Goal: Information Seeking & Learning: Learn about a topic

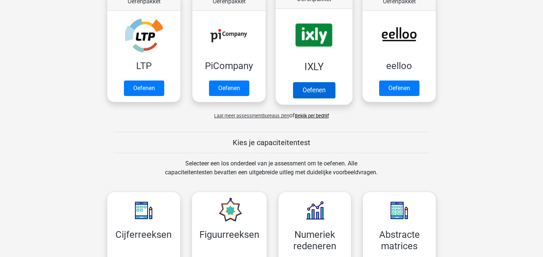
scroll to position [240, 0]
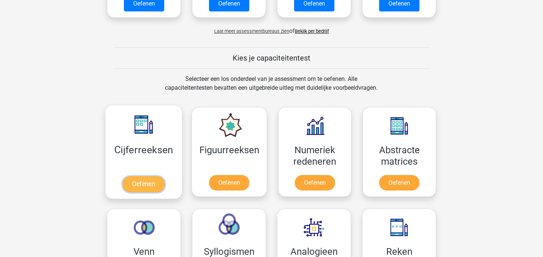
click at [136, 176] on link "Oefenen" at bounding box center [143, 184] width 42 height 16
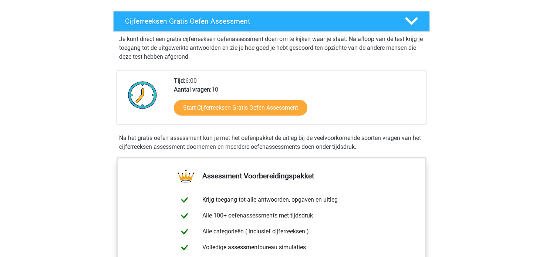
scroll to position [121, 0]
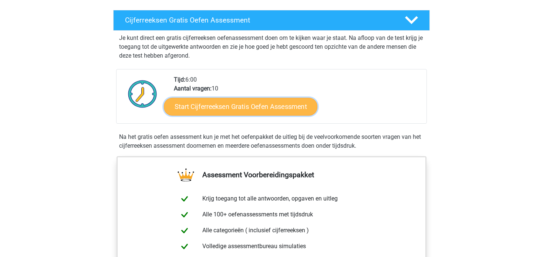
click at [235, 115] on link "Start Cijferreeksen Gratis Oefen Assessment" at bounding box center [240, 107] width 153 height 18
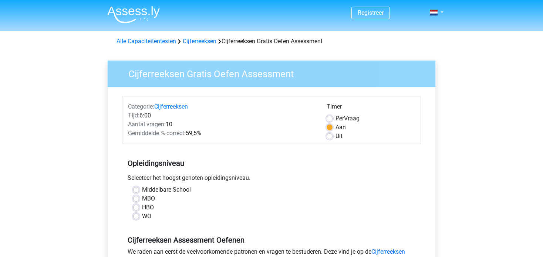
click at [142, 197] on label "MBO" at bounding box center [148, 198] width 13 height 9
click at [137, 197] on input "MBO" at bounding box center [136, 197] width 6 height 7
radio input "true"
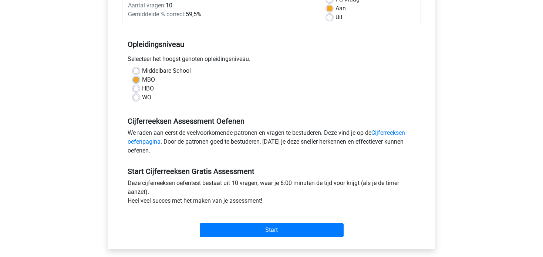
scroll to position [115, 0]
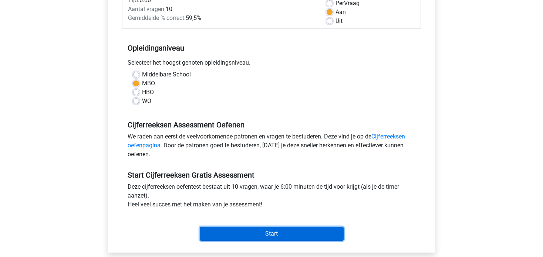
click at [231, 233] on input "Start" at bounding box center [272, 234] width 144 height 14
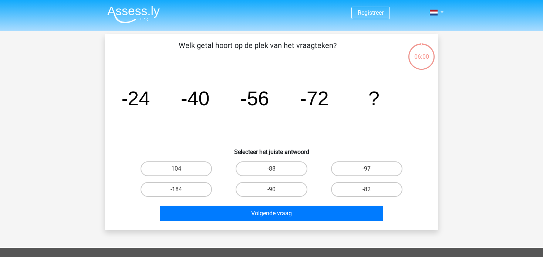
scroll to position [9, 0]
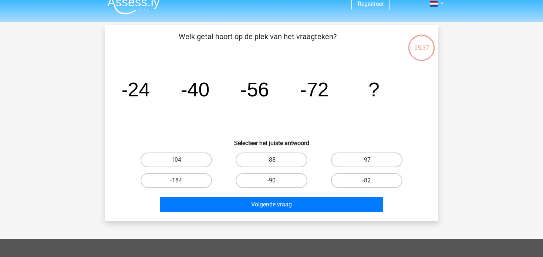
click at [280, 159] on label "-88" at bounding box center [271, 160] width 71 height 15
click at [276, 160] on input "-88" at bounding box center [273, 162] width 5 height 5
radio input "true"
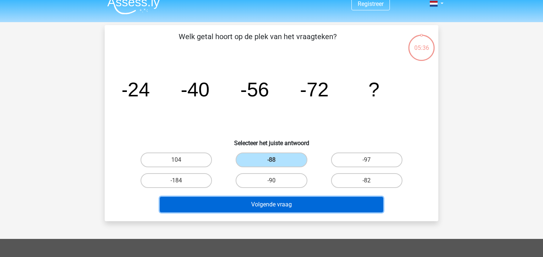
click at [264, 202] on button "Volgende vraag" at bounding box center [272, 205] width 224 height 16
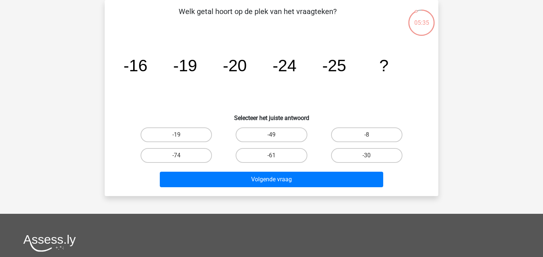
scroll to position [13, 0]
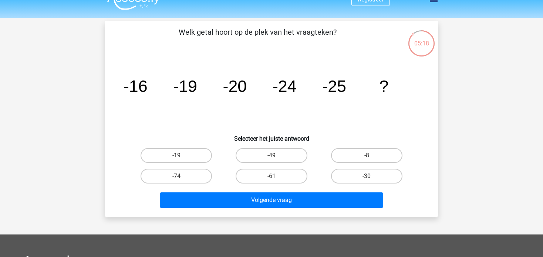
click at [371, 180] on input "-30" at bounding box center [368, 178] width 5 height 5
radio input "true"
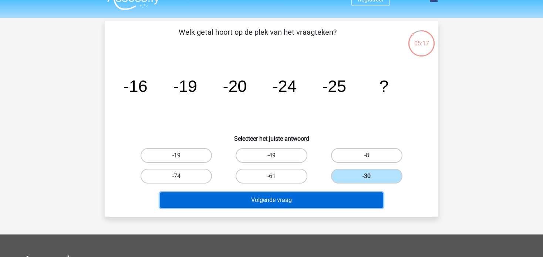
click at [349, 200] on button "Volgende vraag" at bounding box center [272, 201] width 224 height 16
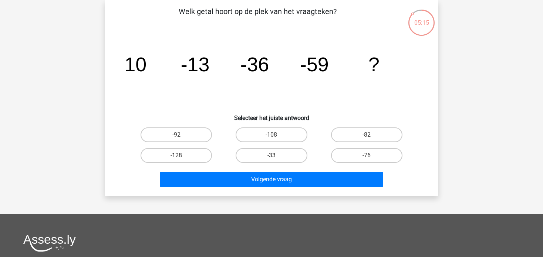
scroll to position [10, 0]
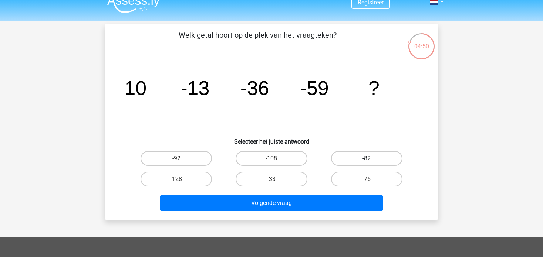
click at [353, 156] on label "-82" at bounding box center [366, 158] width 71 height 15
click at [366, 159] on input "-82" at bounding box center [368, 161] width 5 height 5
radio input "true"
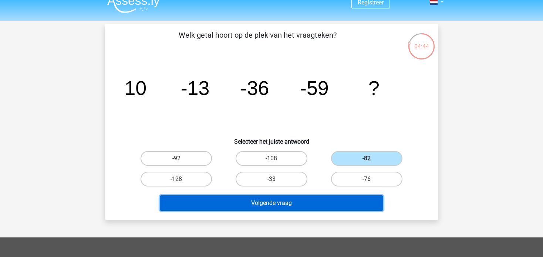
click at [269, 203] on button "Volgende vraag" at bounding box center [272, 204] width 224 height 16
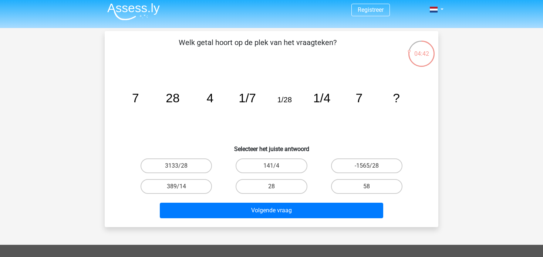
scroll to position [0, 0]
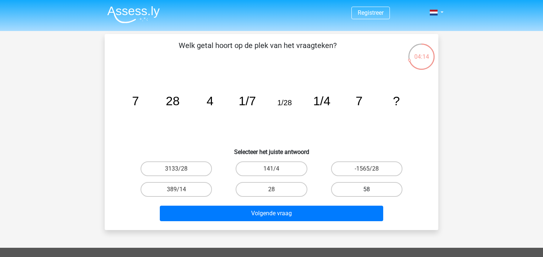
click at [348, 186] on label "58" at bounding box center [366, 189] width 71 height 15
click at [366, 190] on input "58" at bounding box center [368, 192] width 5 height 5
radio input "true"
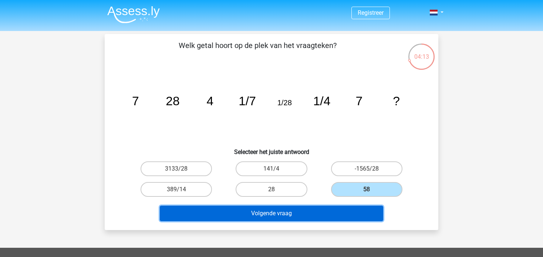
click at [334, 209] on button "Volgende vraag" at bounding box center [272, 214] width 224 height 16
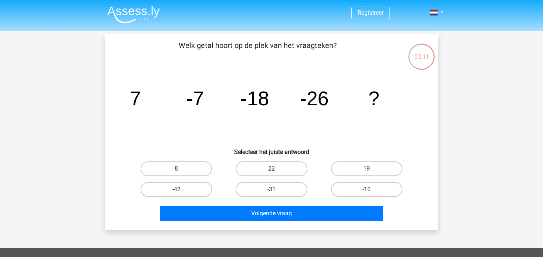
click at [201, 188] on label "-42" at bounding box center [176, 189] width 71 height 15
click at [181, 190] on input "-42" at bounding box center [178, 192] width 5 height 5
radio input "true"
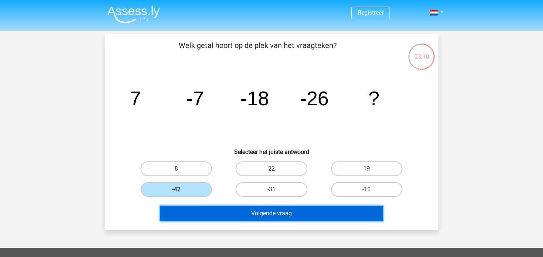
click at [216, 210] on button "Volgende vraag" at bounding box center [272, 214] width 224 height 16
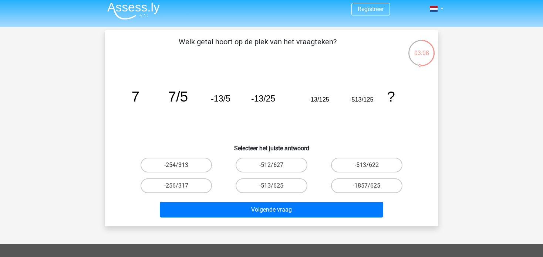
scroll to position [3, 0]
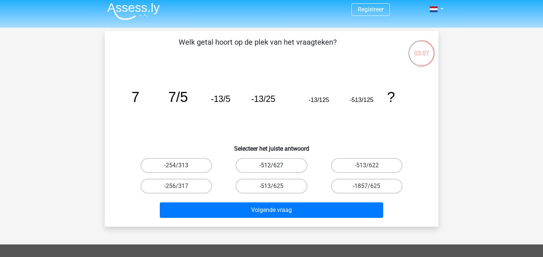
click at [253, 163] on label "-512/627" at bounding box center [271, 165] width 71 height 15
click at [271, 166] on input "-512/627" at bounding box center [273, 168] width 5 height 5
radio input "true"
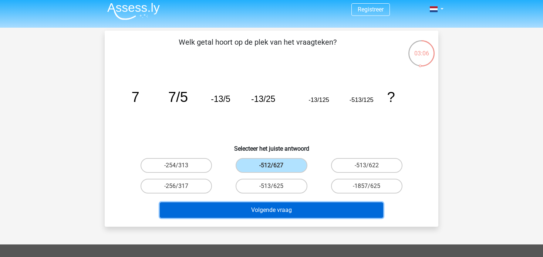
click at [246, 215] on button "Volgende vraag" at bounding box center [272, 211] width 224 height 16
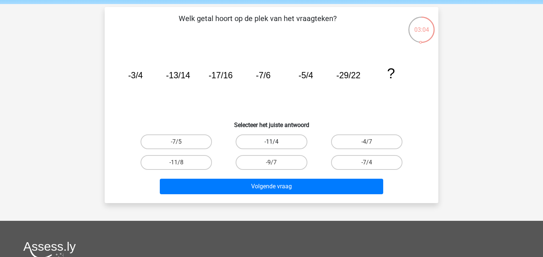
scroll to position [27, 0]
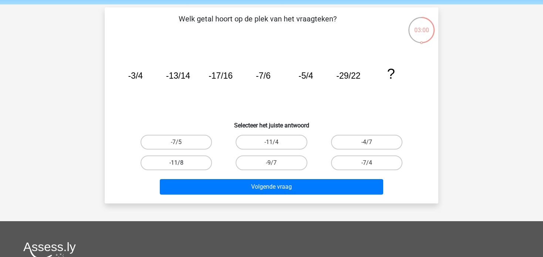
click at [192, 160] on label "-11/8" at bounding box center [176, 163] width 71 height 15
click at [181, 163] on input "-11/8" at bounding box center [178, 165] width 5 height 5
radio input "true"
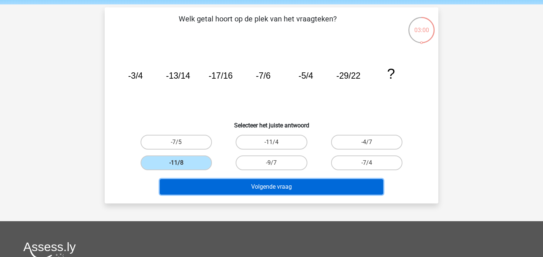
click at [212, 184] on button "Volgende vraag" at bounding box center [272, 187] width 224 height 16
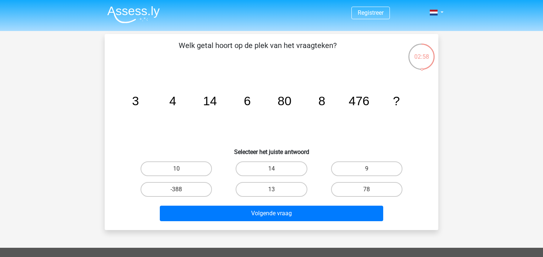
scroll to position [0, 0]
click at [357, 190] on label "78" at bounding box center [366, 189] width 71 height 15
click at [366, 190] on input "78" at bounding box center [368, 192] width 5 height 5
radio input "true"
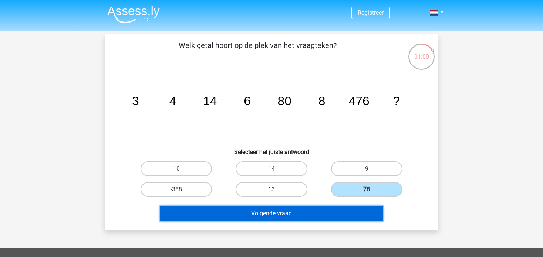
click at [291, 211] on button "Volgende vraag" at bounding box center [272, 214] width 224 height 16
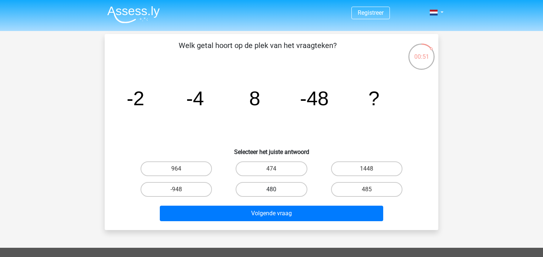
click at [297, 190] on label "480" at bounding box center [271, 189] width 71 height 15
click at [276, 190] on input "480" at bounding box center [273, 192] width 5 height 5
radio input "true"
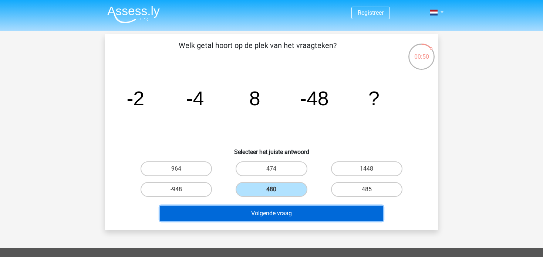
click at [284, 218] on button "Volgende vraag" at bounding box center [272, 214] width 224 height 16
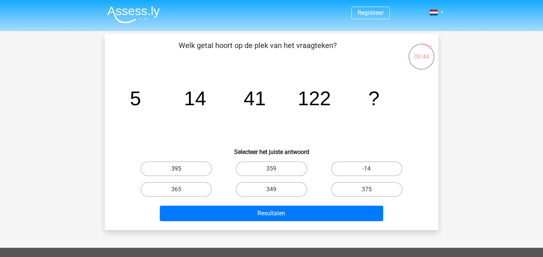
click at [183, 169] on label "395" at bounding box center [176, 169] width 71 height 15
click at [181, 169] on input "395" at bounding box center [178, 171] width 5 height 5
radio input "true"
click at [199, 108] on tspan "14" at bounding box center [195, 98] width 22 height 22
click at [164, 118] on icon "image/svg+xml 5 14 41 122 ?" at bounding box center [271, 105] width 298 height 75
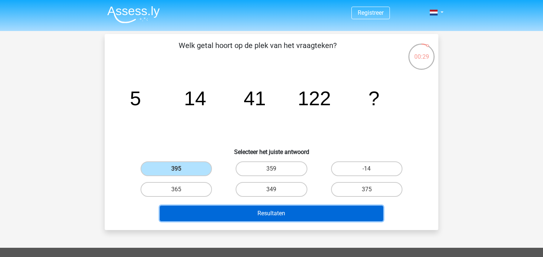
click at [274, 208] on button "Resultaten" at bounding box center [272, 214] width 224 height 16
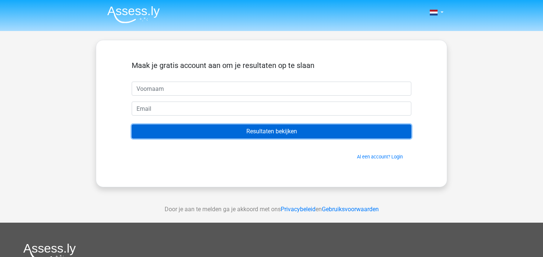
click at [252, 128] on input "Resultaten bekijken" at bounding box center [272, 132] width 280 height 14
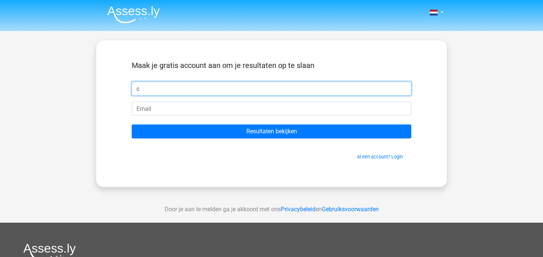
click at [233, 89] on input "c" at bounding box center [272, 89] width 280 height 14
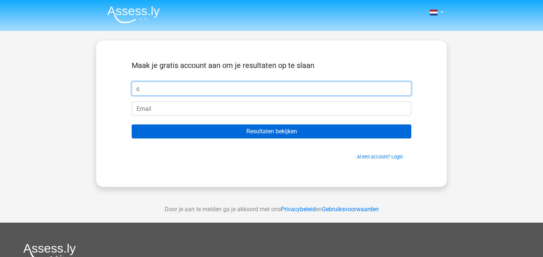
type input "c"
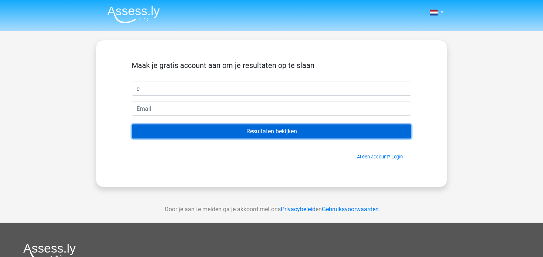
click at [226, 135] on input "Resultaten bekijken" at bounding box center [272, 132] width 280 height 14
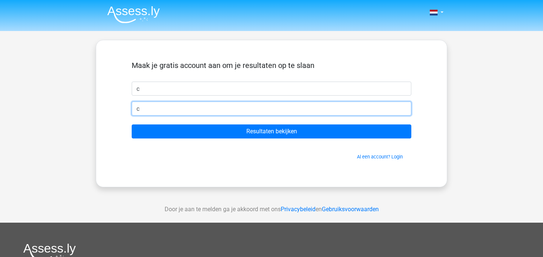
click at [229, 106] on input "c" at bounding box center [272, 109] width 280 height 14
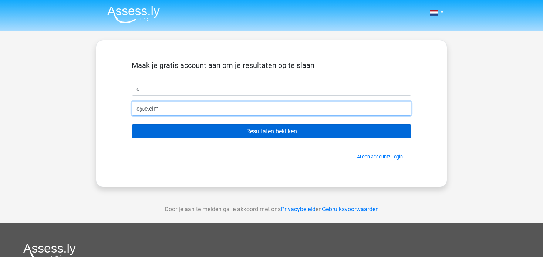
type input "c@c.cim"
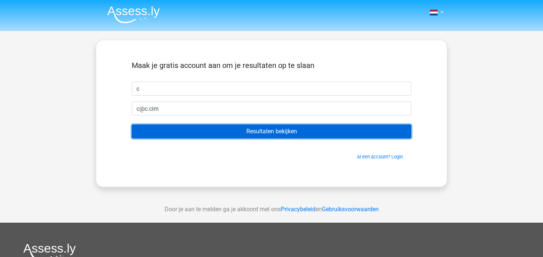
click at [248, 136] on input "Resultaten bekijken" at bounding box center [272, 132] width 280 height 14
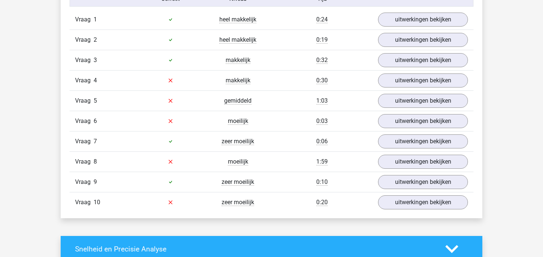
scroll to position [625, 0]
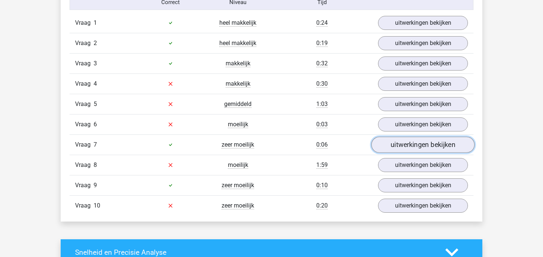
click at [416, 139] on link "uitwerkingen bekijken" at bounding box center [422, 145] width 103 height 16
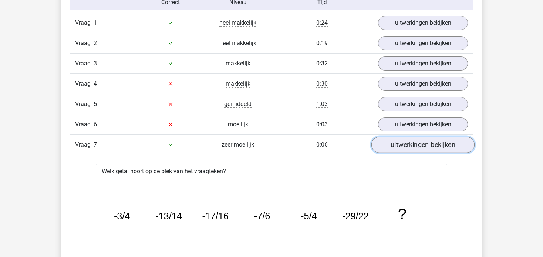
click at [416, 139] on link "uitwerkingen bekijken" at bounding box center [422, 145] width 103 height 16
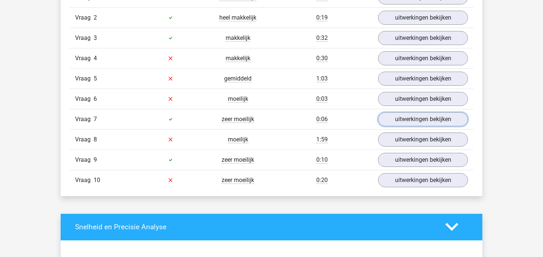
scroll to position [651, 0]
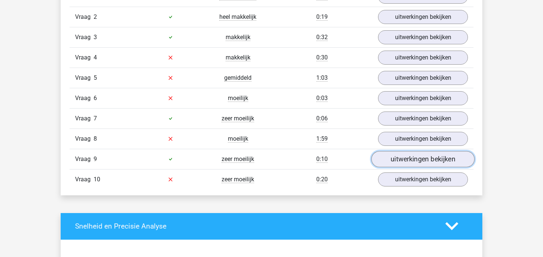
click at [410, 154] on link "uitwerkingen bekijken" at bounding box center [422, 159] width 103 height 16
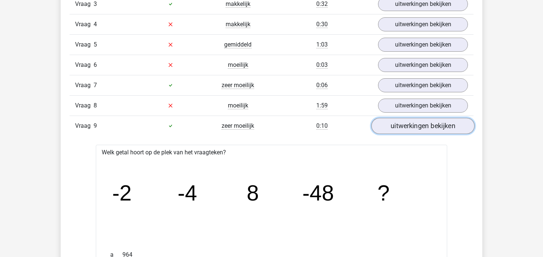
scroll to position [681, 0]
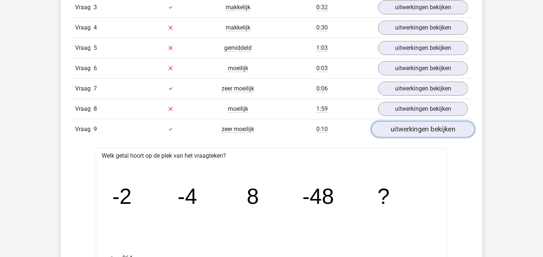
click at [401, 128] on link "uitwerkingen bekijken" at bounding box center [422, 129] width 103 height 16
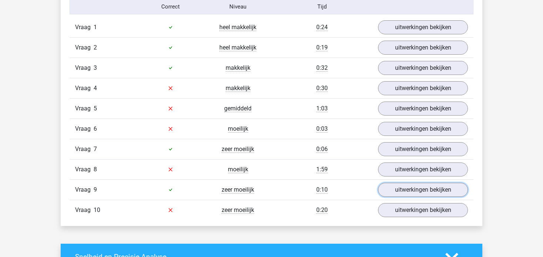
scroll to position [642, 0]
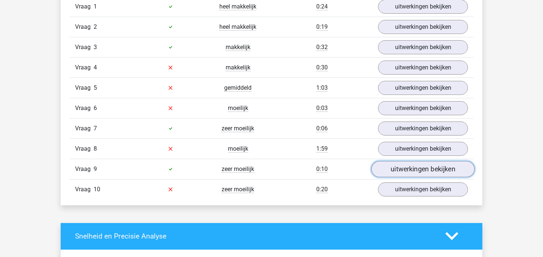
click at [410, 163] on link "uitwerkingen bekijken" at bounding box center [422, 169] width 103 height 16
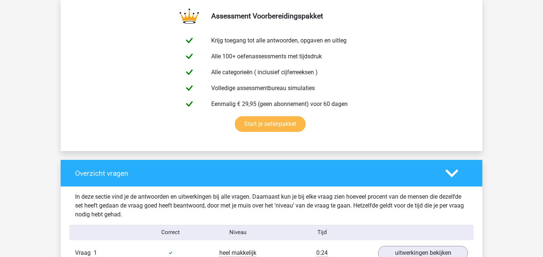
scroll to position [395, 0]
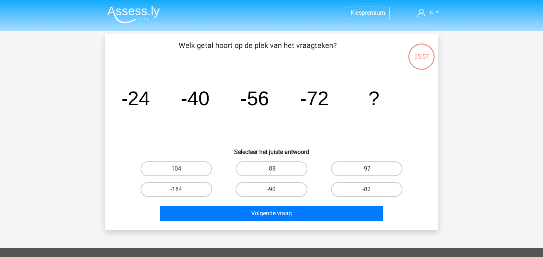
drag, startPoint x: 0, startPoint y: 0, endPoint x: 150, endPoint y: 22, distance: 151.7
click at [150, 22] on img at bounding box center [133, 14] width 53 height 17
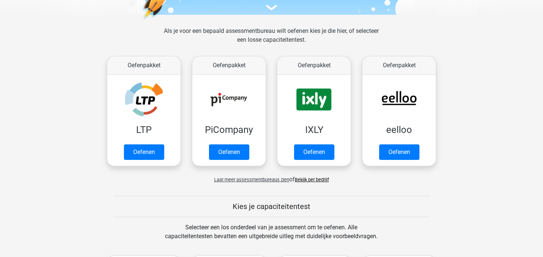
scroll to position [91, 0]
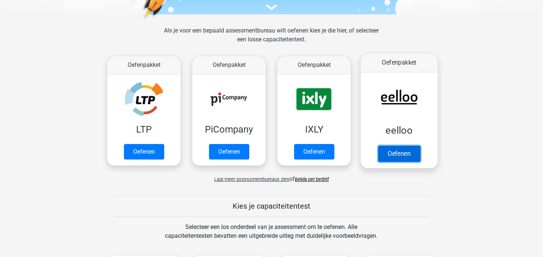
click at [410, 154] on link "Oefenen" at bounding box center [399, 154] width 42 height 16
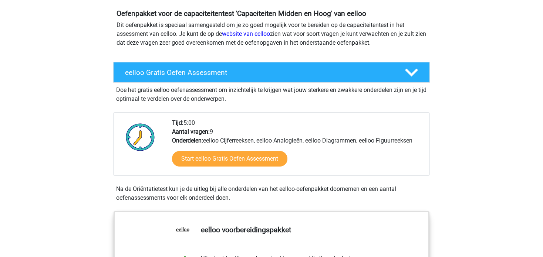
scroll to position [93, 0]
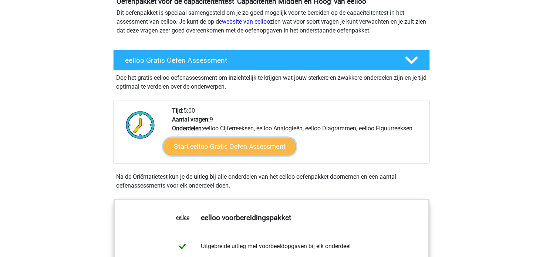
click at [245, 148] on link "Start eelloo Gratis Oefen Assessment" at bounding box center [229, 147] width 133 height 18
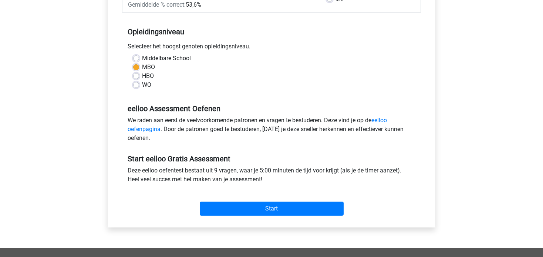
scroll to position [145, 0]
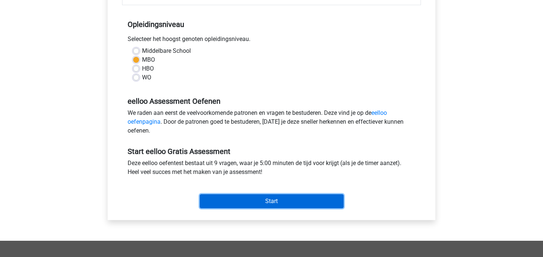
click at [254, 194] on input "Start" at bounding box center [272, 201] width 144 height 14
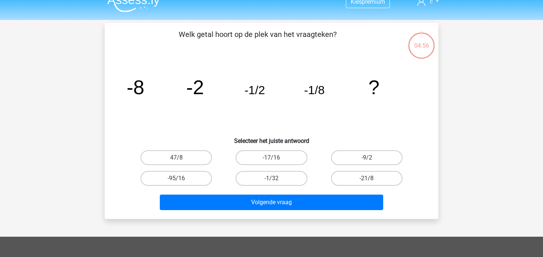
scroll to position [1, 0]
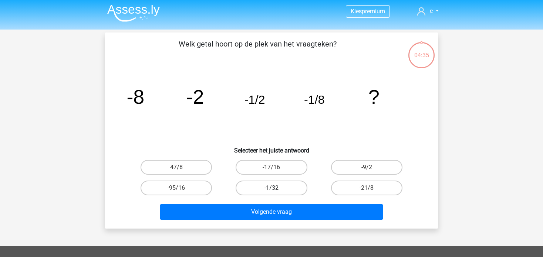
click at [267, 186] on label "-1/32" at bounding box center [271, 188] width 71 height 15
click at [271, 188] on input "-1/32" at bounding box center [273, 190] width 5 height 5
radio input "true"
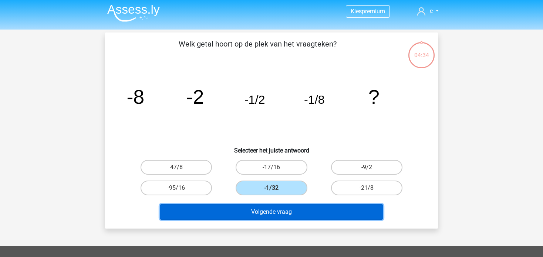
click at [255, 217] on button "Volgende vraag" at bounding box center [272, 212] width 224 height 16
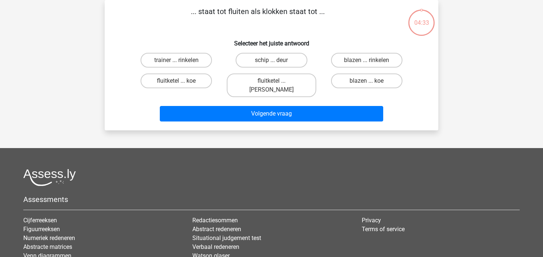
scroll to position [0, 0]
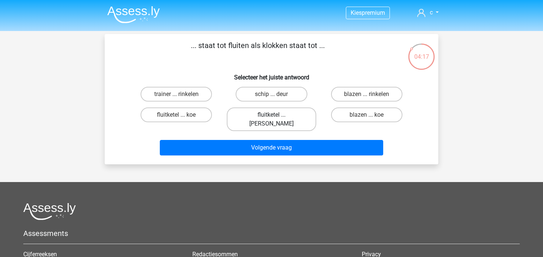
click at [271, 118] on label "fluitketel ... [PERSON_NAME]" at bounding box center [271, 120] width 89 height 24
click at [271, 118] on input "fluitketel ... [PERSON_NAME]" at bounding box center [273, 117] width 5 height 5
radio input "true"
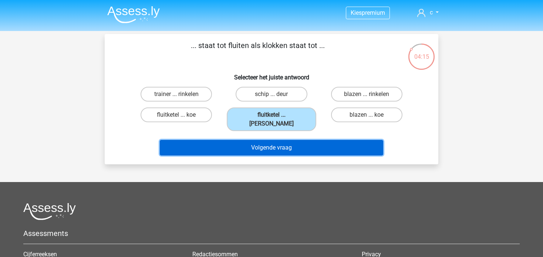
click at [267, 141] on button "Volgende vraag" at bounding box center [272, 148] width 224 height 16
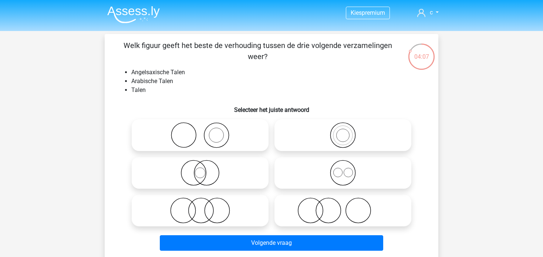
click at [146, 74] on li "Angelsaxische Talen" at bounding box center [278, 72] width 295 height 9
click at [202, 76] on li "Angelsaxische Talen" at bounding box center [278, 72] width 295 height 9
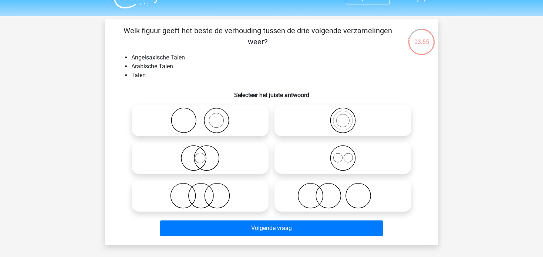
scroll to position [19, 0]
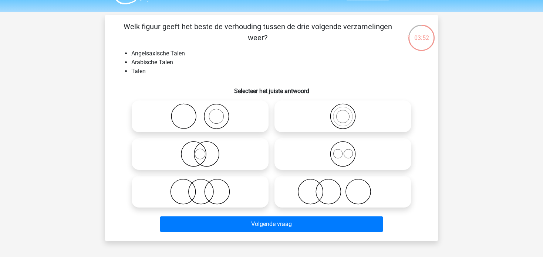
click at [314, 105] on icon at bounding box center [342, 117] width 131 height 26
click at [343, 108] on input "radio" at bounding box center [345, 110] width 5 height 5
radio input "true"
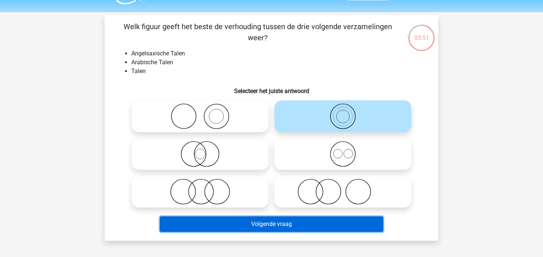
click at [281, 229] on button "Volgende vraag" at bounding box center [272, 225] width 224 height 16
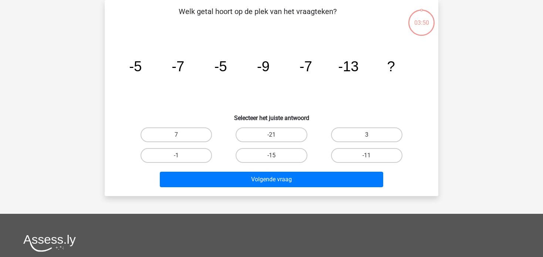
scroll to position [0, 0]
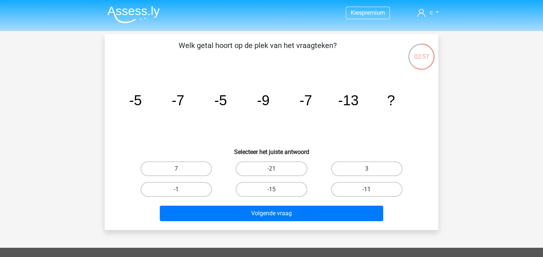
click at [347, 183] on label "-11" at bounding box center [366, 189] width 71 height 15
click at [366, 190] on input "-11" at bounding box center [368, 192] width 5 height 5
radio input "true"
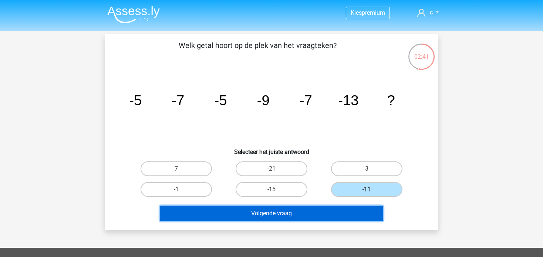
click at [309, 209] on button "Volgende vraag" at bounding box center [272, 214] width 224 height 16
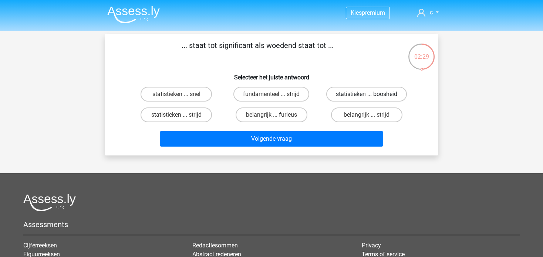
click at [337, 95] on label "statistieken ... boosheid" at bounding box center [366, 94] width 81 height 15
click at [366, 95] on input "statistieken ... boosheid" at bounding box center [368, 96] width 5 height 5
radio input "true"
click at [307, 129] on div "Volgende vraag" at bounding box center [271, 137] width 310 height 24
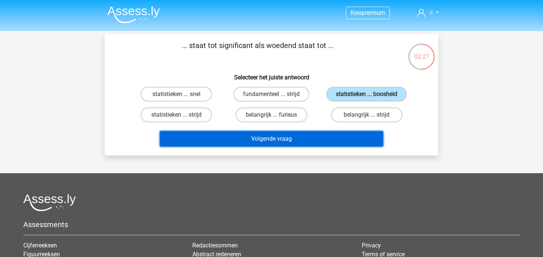
click at [306, 134] on button "Volgende vraag" at bounding box center [272, 139] width 224 height 16
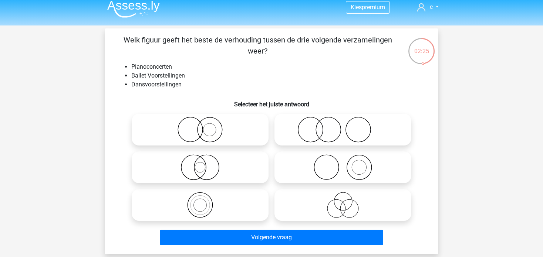
scroll to position [5, 0]
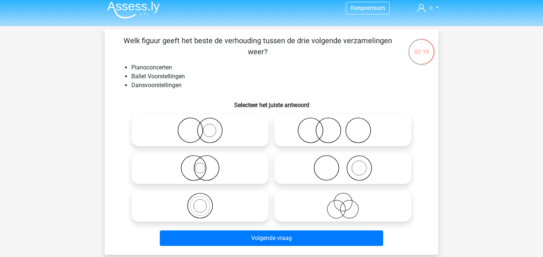
click at [226, 137] on icon at bounding box center [200, 131] width 131 height 26
click at [205, 127] on input "radio" at bounding box center [202, 124] width 5 height 5
radio input "true"
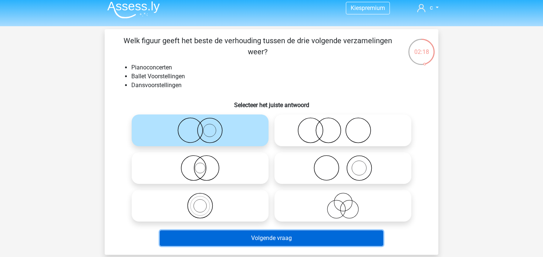
click at [261, 240] on button "Volgende vraag" at bounding box center [272, 239] width 224 height 16
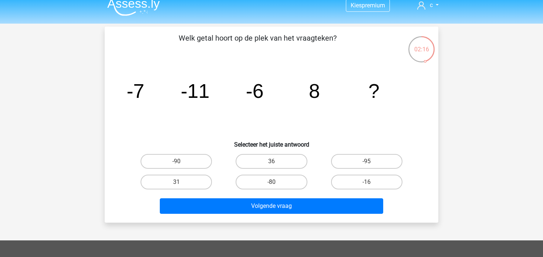
scroll to position [6, 0]
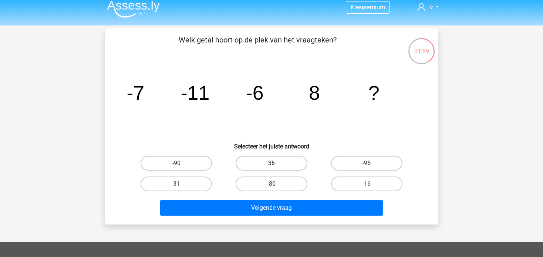
click at [265, 162] on label "36" at bounding box center [271, 163] width 71 height 15
click at [271, 163] on input "36" at bounding box center [273, 165] width 5 height 5
radio input "true"
click at [194, 186] on label "31" at bounding box center [176, 184] width 71 height 15
click at [181, 186] on input "31" at bounding box center [178, 186] width 5 height 5
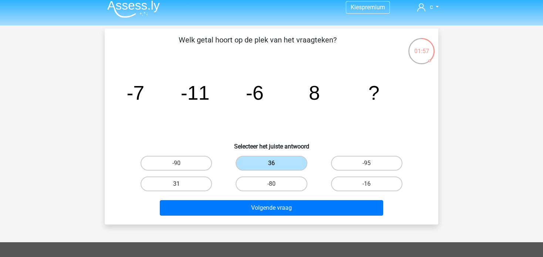
radio input "true"
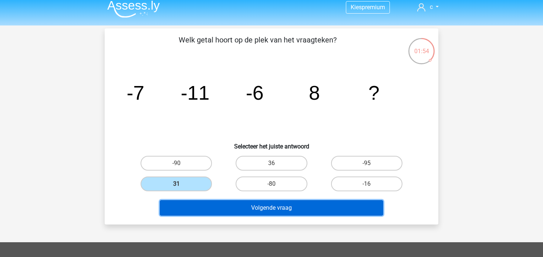
click at [248, 204] on button "Volgende vraag" at bounding box center [272, 208] width 224 height 16
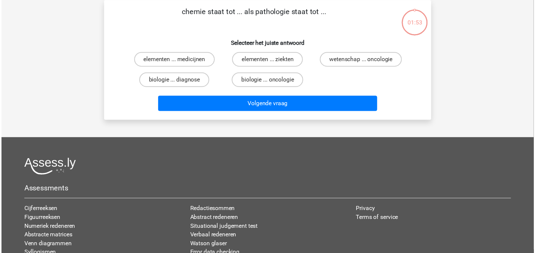
scroll to position [0, 0]
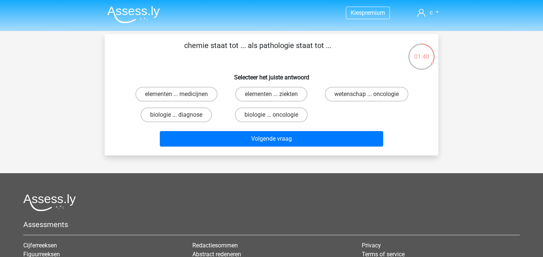
click at [270, 42] on p "chemie staat tot ... als pathologie staat tot ..." at bounding box center [257, 51] width 282 height 22
click at [272, 96] on input "elementen ... ziekten" at bounding box center [273, 96] width 5 height 5
radio input "true"
click at [265, 93] on label "elementen ... ziekten" at bounding box center [271, 94] width 72 height 15
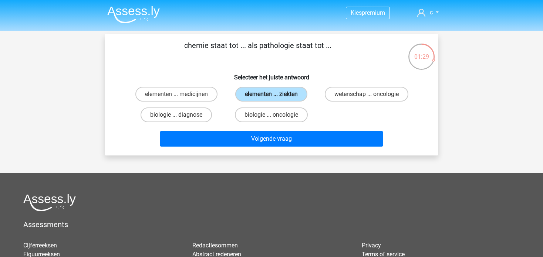
click at [271, 94] on input "elementen ... ziekten" at bounding box center [273, 96] width 5 height 5
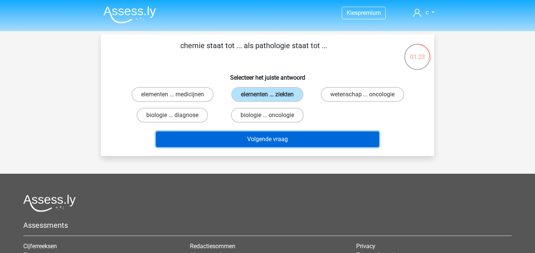
click at [230, 138] on button "Volgende vraag" at bounding box center [268, 139] width 224 height 16
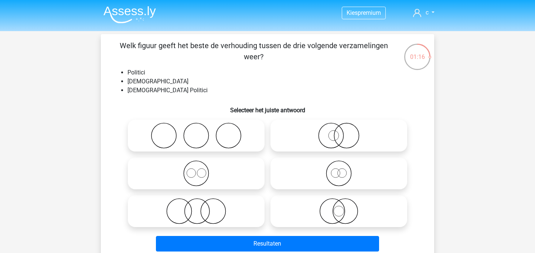
click at [346, 165] on icon at bounding box center [339, 173] width 131 height 26
click at [344, 165] on input "radio" at bounding box center [341, 167] width 5 height 5
radio input "true"
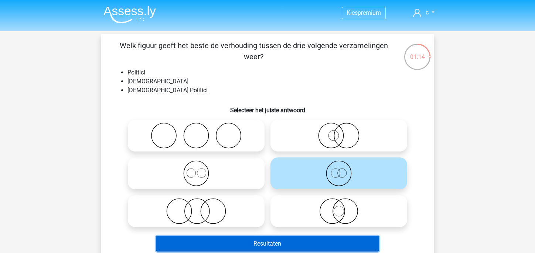
click at [316, 239] on button "Resultaten" at bounding box center [268, 244] width 224 height 16
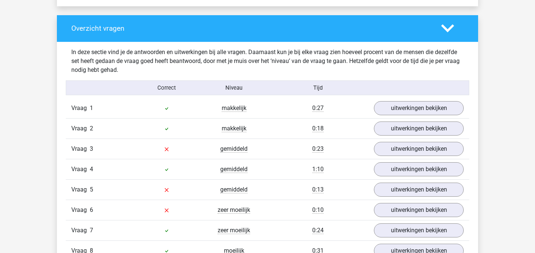
scroll to position [751, 0]
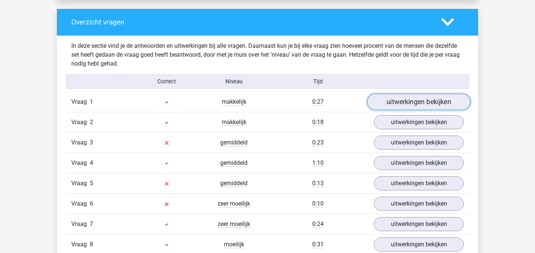
click at [383, 98] on link "uitwerkingen bekijken" at bounding box center [419, 102] width 103 height 16
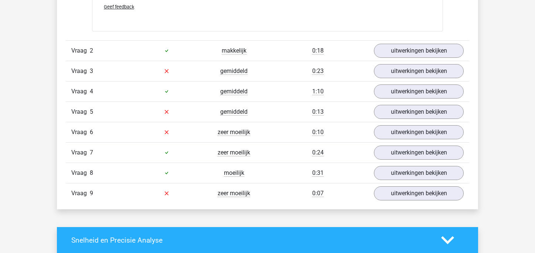
scroll to position [1149, 0]
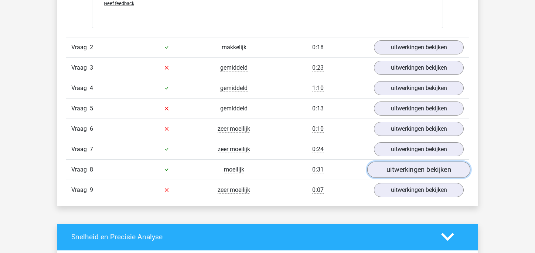
click at [408, 172] on link "uitwerkingen bekijken" at bounding box center [419, 169] width 103 height 16
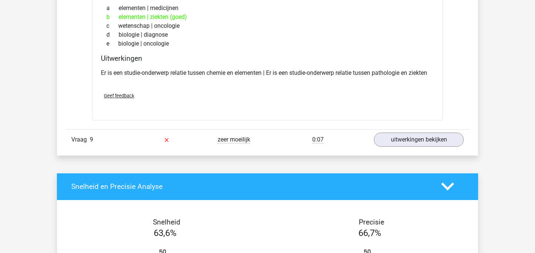
scroll to position [1358, 0]
click at [400, 141] on link "uitwerkingen bekijken" at bounding box center [419, 139] width 103 height 16
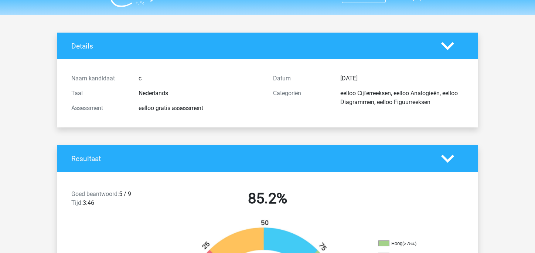
scroll to position [0, 0]
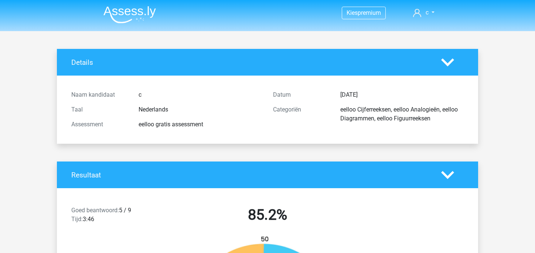
click at [140, 18] on img at bounding box center [130, 14] width 53 height 17
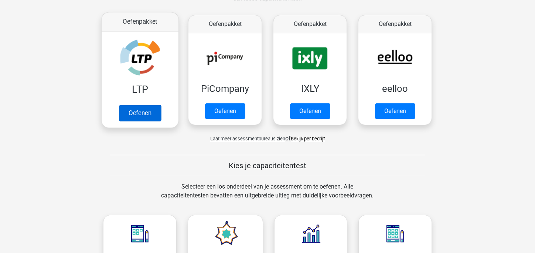
scroll to position [132, 0]
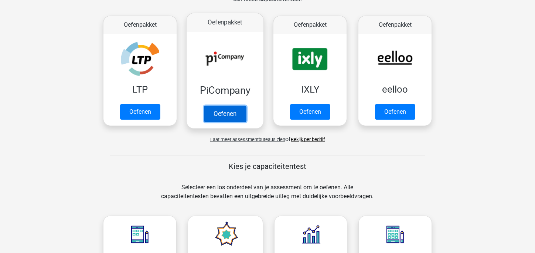
click at [225, 110] on link "Oefenen" at bounding box center [225, 113] width 42 height 16
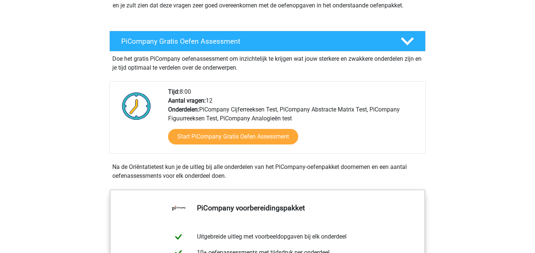
scroll to position [118, 0]
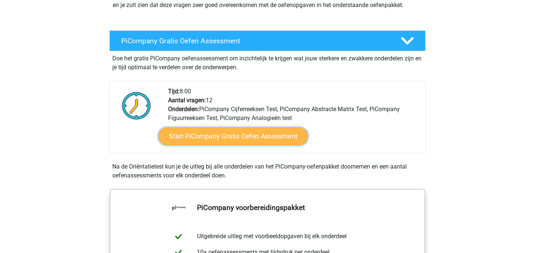
click at [238, 145] on link "Start PiCompany Gratis Oefen Assessment" at bounding box center [234, 136] width 150 height 18
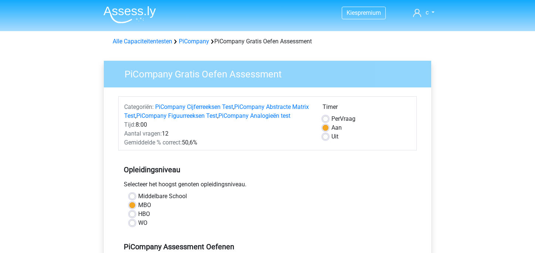
click at [330, 114] on div "Timer" at bounding box center [367, 108] width 88 height 12
click at [329, 116] on div "Per Vraag" at bounding box center [367, 118] width 88 height 9
click at [332, 121] on label "Per Vraag" at bounding box center [344, 118] width 24 height 9
click at [325, 121] on input "Per Vraag" at bounding box center [326, 117] width 6 height 7
radio input "true"
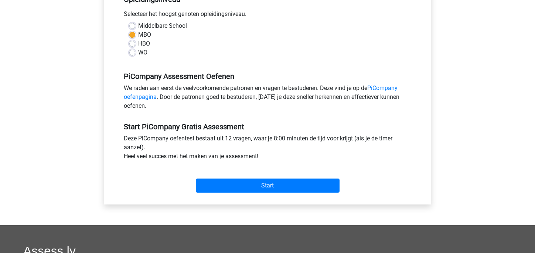
scroll to position [180, 0]
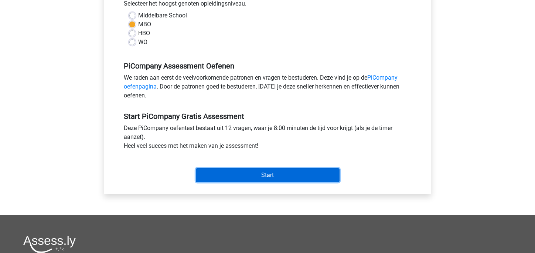
click at [276, 182] on input "Start" at bounding box center [268, 175] width 144 height 14
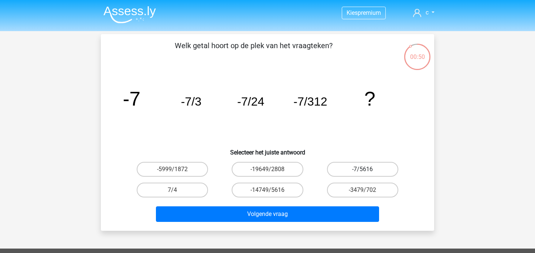
click at [359, 163] on label "-7/5616" at bounding box center [362, 169] width 71 height 15
click at [363, 169] on input "-7/5616" at bounding box center [365, 171] width 5 height 5
radio input "true"
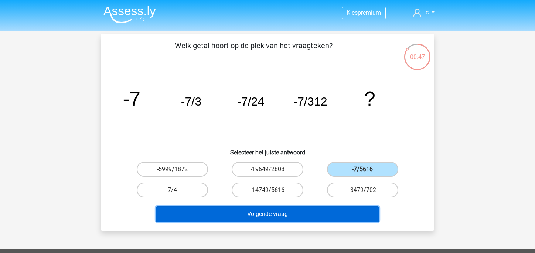
click at [322, 207] on button "Volgende vraag" at bounding box center [268, 214] width 224 height 16
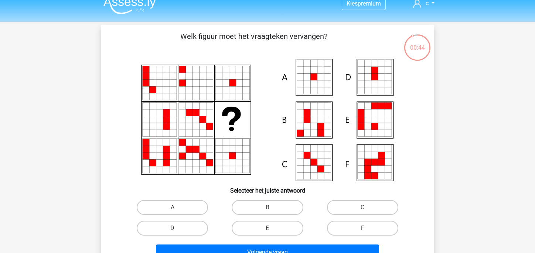
scroll to position [9, 0]
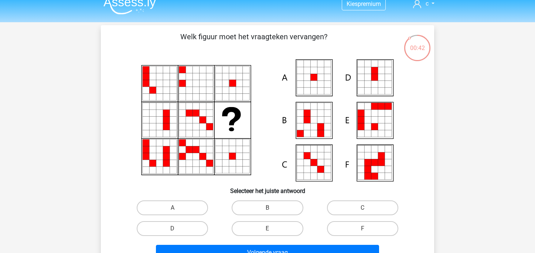
click at [202, 84] on icon at bounding box center [203, 83] width 7 height 7
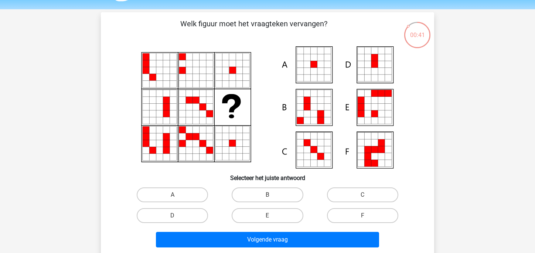
scroll to position [26, 0]
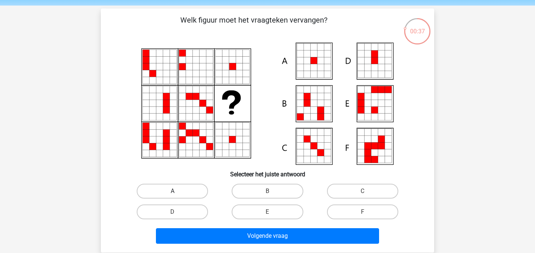
click at [193, 190] on label "A" at bounding box center [172, 190] width 71 height 15
click at [177, 191] on input "A" at bounding box center [175, 193] width 5 height 5
radio input "true"
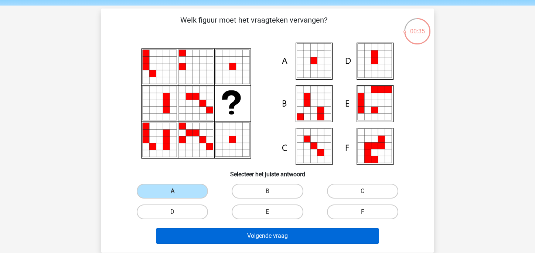
drag, startPoint x: 236, startPoint y: 226, endPoint x: 240, endPoint y: 231, distance: 6.6
click at [240, 231] on div "Volgende vraag" at bounding box center [268, 234] width 310 height 24
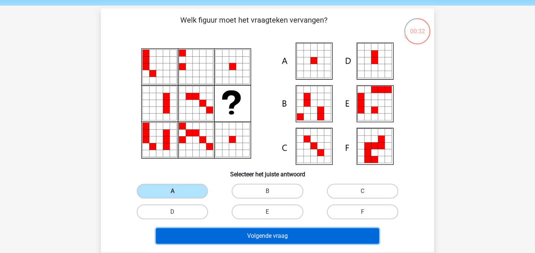
click at [240, 231] on button "Volgende vraag" at bounding box center [268, 236] width 224 height 16
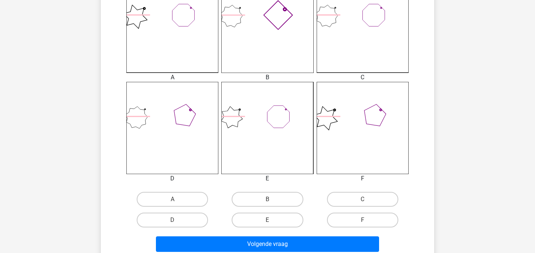
scroll to position [232, 0]
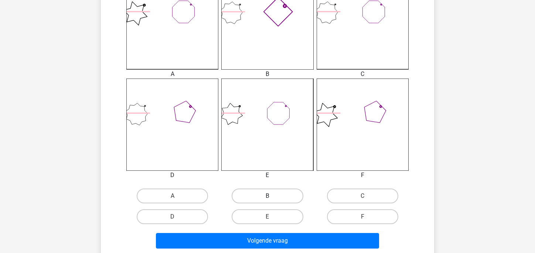
click at [260, 198] on label "B" at bounding box center [267, 195] width 71 height 15
click at [268, 198] on input "B" at bounding box center [270, 198] width 5 height 5
radio input "true"
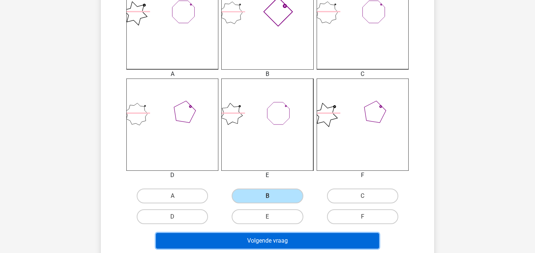
click at [265, 245] on button "Volgende vraag" at bounding box center [268, 241] width 224 height 16
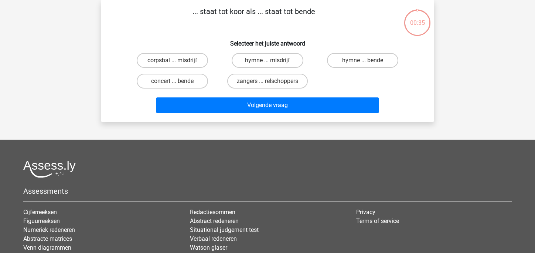
scroll to position [0, 0]
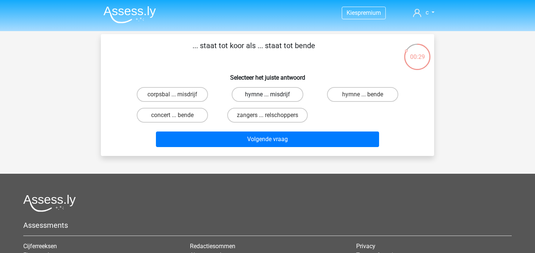
click at [273, 95] on label "hymne ... misdrijf" at bounding box center [267, 94] width 71 height 15
click at [272, 95] on input "hymne ... misdrijf" at bounding box center [270, 96] width 5 height 5
radio input "true"
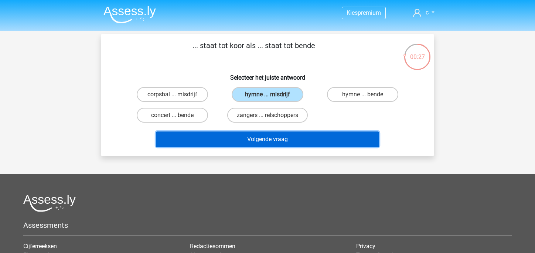
click at [257, 134] on button "Volgende vraag" at bounding box center [268, 139] width 224 height 16
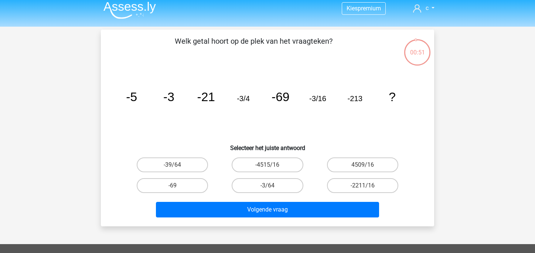
scroll to position [4, 0]
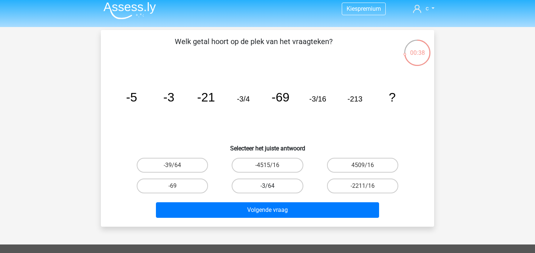
click at [270, 182] on label "-3/64" at bounding box center [267, 185] width 71 height 15
click at [270, 186] on input "-3/64" at bounding box center [270, 188] width 5 height 5
radio input "true"
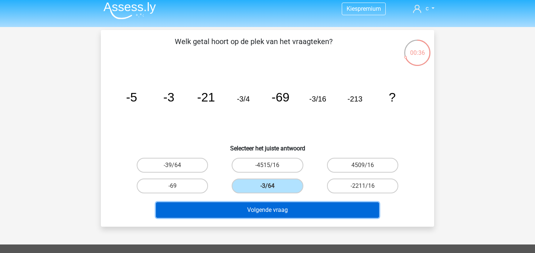
click at [268, 207] on button "Volgende vraag" at bounding box center [268, 210] width 224 height 16
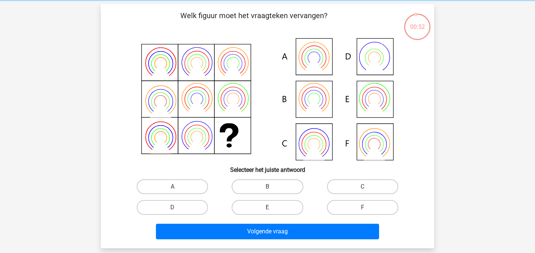
scroll to position [23, 0]
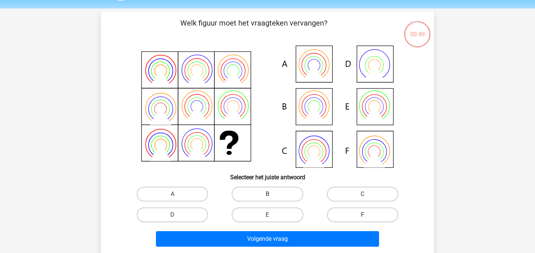
click at [261, 192] on label "B" at bounding box center [267, 193] width 71 height 15
click at [268, 194] on input "B" at bounding box center [270, 196] width 5 height 5
radio input "true"
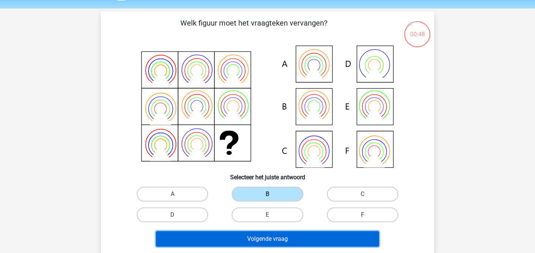
click at [260, 233] on button "Volgende vraag" at bounding box center [268, 239] width 224 height 16
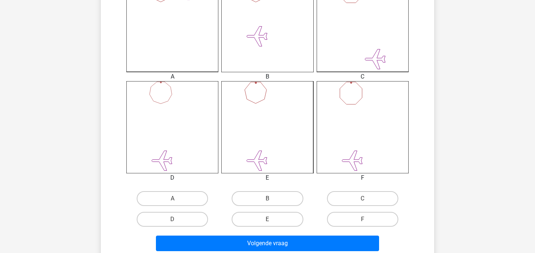
scroll to position [246, 0]
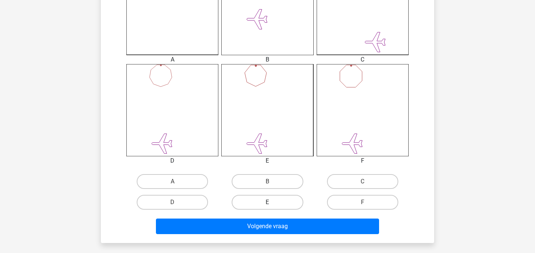
click at [263, 202] on label "E" at bounding box center [267, 201] width 71 height 15
click at [268, 202] on input "E" at bounding box center [270, 204] width 5 height 5
radio input "true"
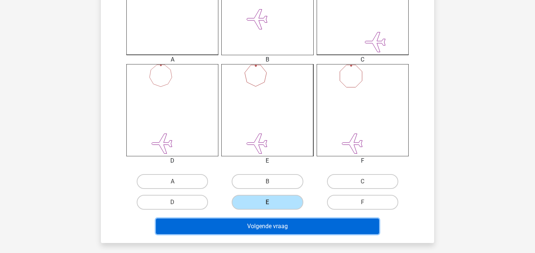
click at [265, 226] on button "Volgende vraag" at bounding box center [268, 226] width 224 height 16
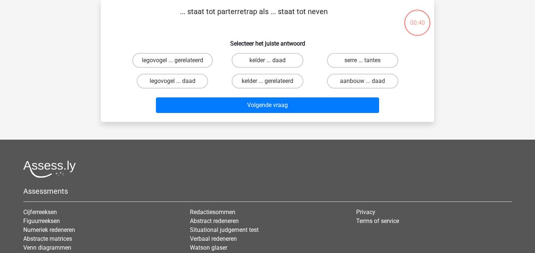
scroll to position [0, 0]
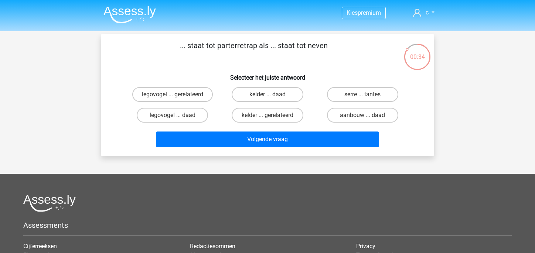
click at [271, 97] on input "kelder ... daad" at bounding box center [270, 96] width 5 height 5
radio input "true"
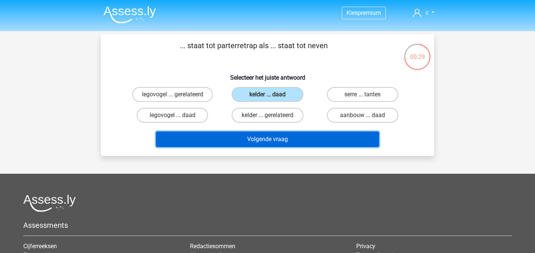
click at [260, 143] on button "Volgende vraag" at bounding box center [268, 139] width 224 height 16
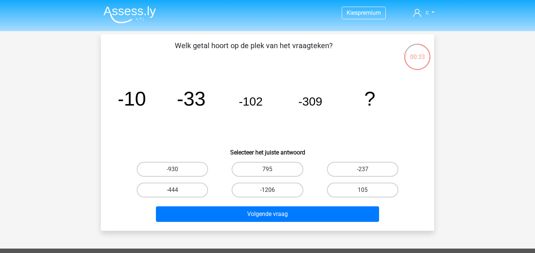
click at [123, 95] on tspan "-10" at bounding box center [131, 98] width 29 height 22
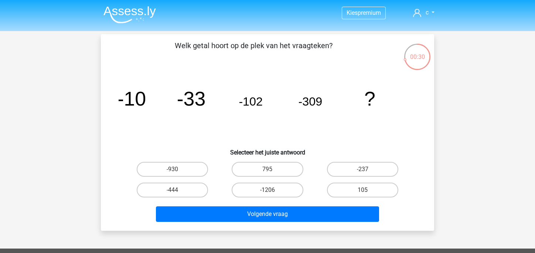
click at [139, 103] on tspan "-10" at bounding box center [131, 98] width 29 height 22
click at [164, 116] on icon "image/svg+xml -10 -33 -102 -309 ?" at bounding box center [268, 105] width 298 height 75
click at [129, 101] on tspan "-10" at bounding box center [131, 98] width 29 height 22
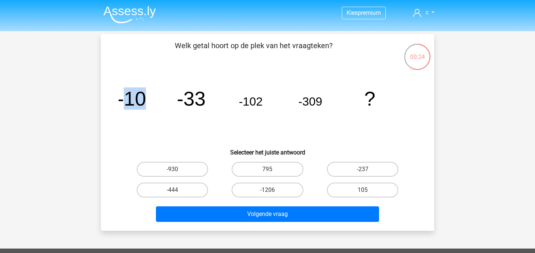
click at [129, 101] on tspan "-10" at bounding box center [131, 98] width 29 height 22
click at [244, 170] on label "795" at bounding box center [267, 169] width 71 height 15
click at [268, 170] on input "795" at bounding box center [270, 171] width 5 height 5
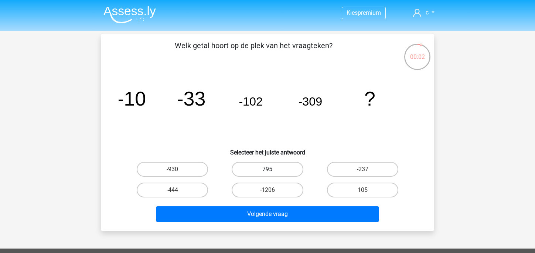
radio input "true"
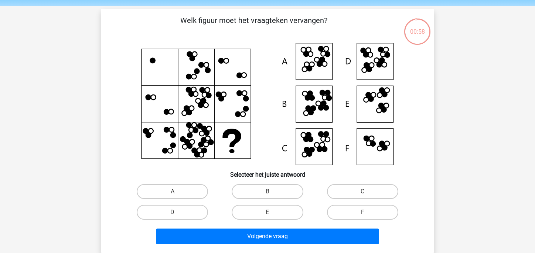
scroll to position [26, 0]
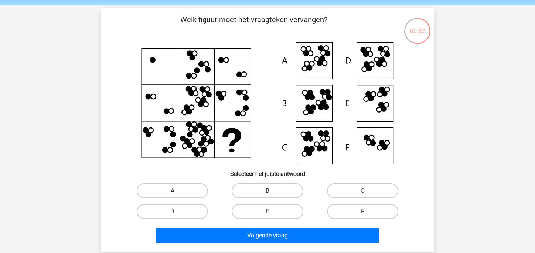
drag, startPoint x: 253, startPoint y: 192, endPoint x: 262, endPoint y: 184, distance: 11.8
click at [262, 184] on label "B" at bounding box center [267, 190] width 71 height 15
click at [268, 190] on input "B" at bounding box center [270, 192] width 5 height 5
radio input "true"
click at [262, 184] on label "B" at bounding box center [267, 190] width 71 height 15
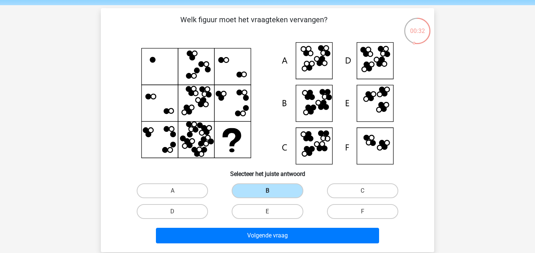
click at [268, 190] on input "B" at bounding box center [270, 192] width 5 height 5
click at [262, 184] on label "B" at bounding box center [267, 190] width 71 height 15
click at [268, 190] on input "B" at bounding box center [270, 192] width 5 height 5
click at [262, 184] on label "B" at bounding box center [267, 190] width 71 height 15
click at [268, 190] on input "B" at bounding box center [270, 192] width 5 height 5
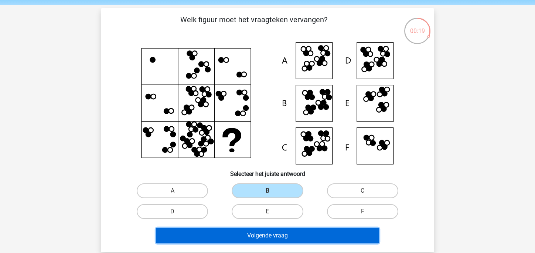
click at [251, 237] on button "Volgende vraag" at bounding box center [268, 235] width 224 height 16
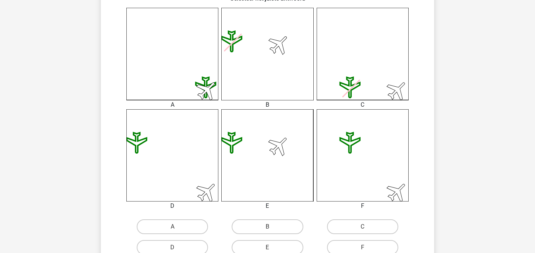
scroll to position [211, 0]
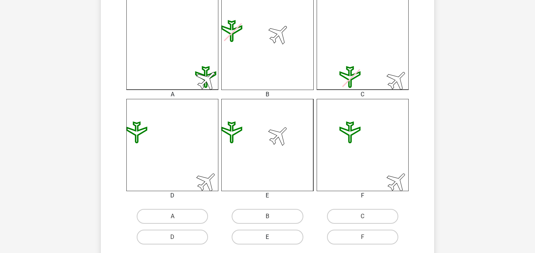
click at [274, 239] on label "E" at bounding box center [267, 236] width 71 height 15
click at [272, 239] on input "E" at bounding box center [270, 239] width 5 height 5
radio input "true"
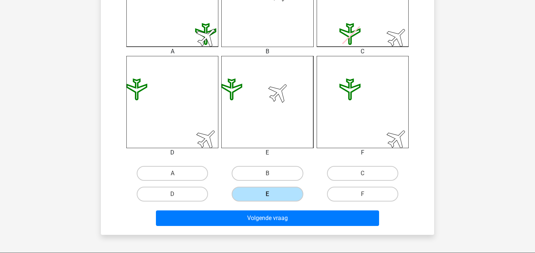
scroll to position [255, 0]
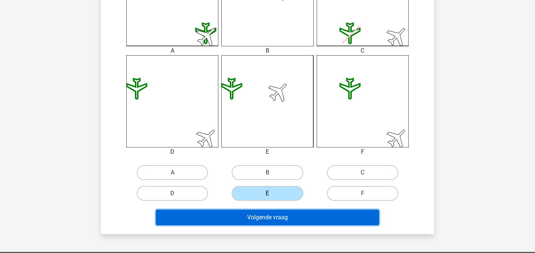
click at [280, 223] on button "Volgende vraag" at bounding box center [268, 217] width 224 height 16
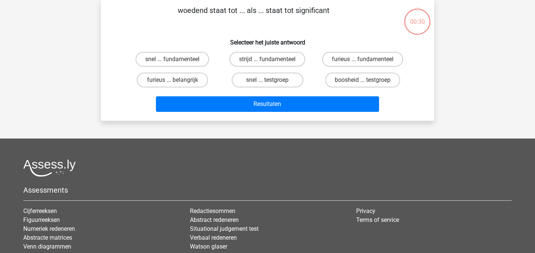
scroll to position [0, 0]
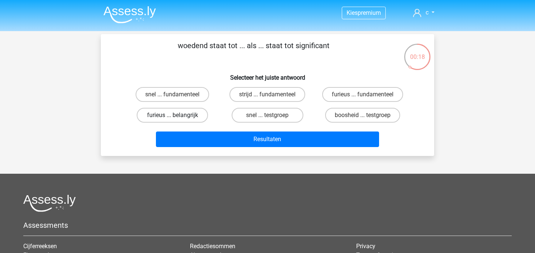
drag, startPoint x: 161, startPoint y: 108, endPoint x: 198, endPoint y: 119, distance: 39.0
click at [198, 119] on label "furieus ... belangrijk" at bounding box center [172, 115] width 71 height 15
click at [177, 119] on input "furieus ... belangrijk" at bounding box center [175, 117] width 5 height 5
radio input "true"
click at [198, 119] on label "furieus ... belangrijk" at bounding box center [172, 115] width 71 height 15
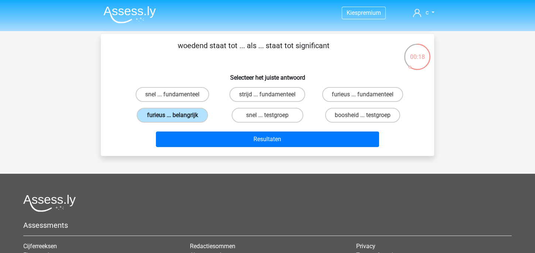
click at [177, 119] on input "furieus ... belangrijk" at bounding box center [175, 117] width 5 height 5
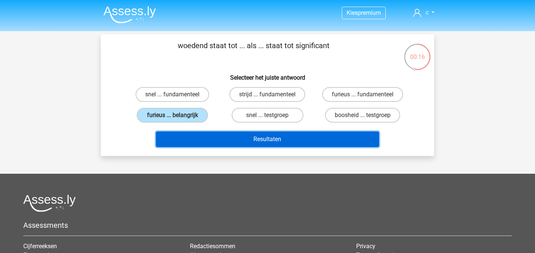
click at [225, 139] on button "Resultaten" at bounding box center [268, 139] width 224 height 16
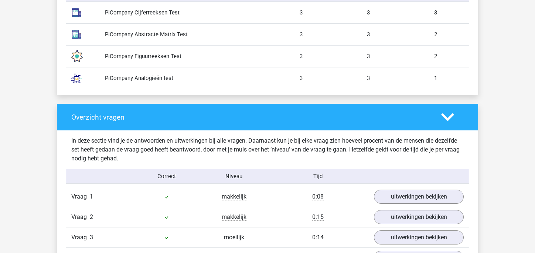
scroll to position [671, 0]
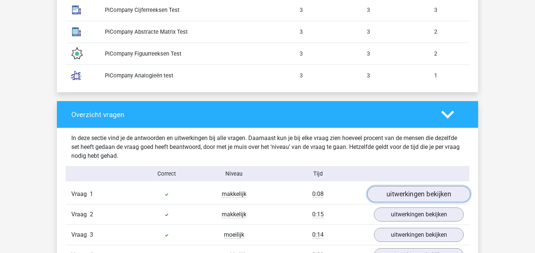
click at [390, 187] on link "uitwerkingen bekijken" at bounding box center [419, 194] width 103 height 16
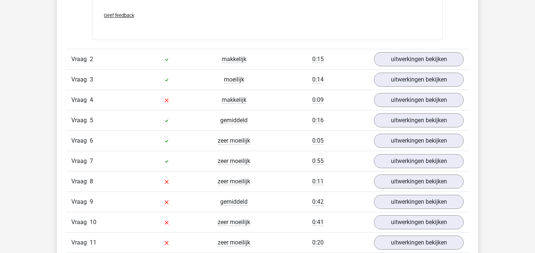
scroll to position [1189, 0]
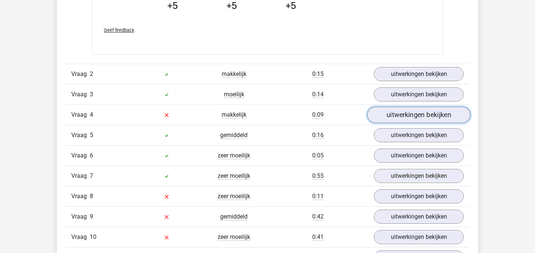
click at [383, 116] on link "uitwerkingen bekijken" at bounding box center [419, 114] width 103 height 16
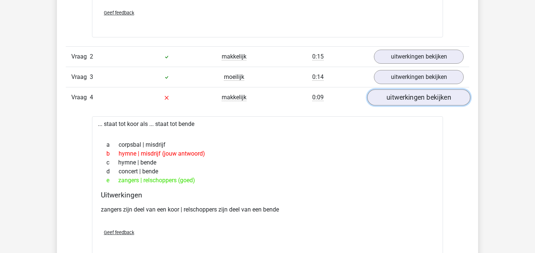
scroll to position [1185, 0]
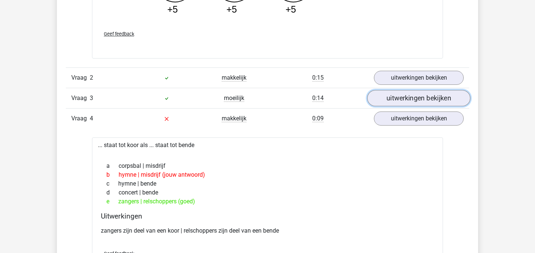
click at [406, 93] on link "uitwerkingen bekijken" at bounding box center [419, 98] width 103 height 16
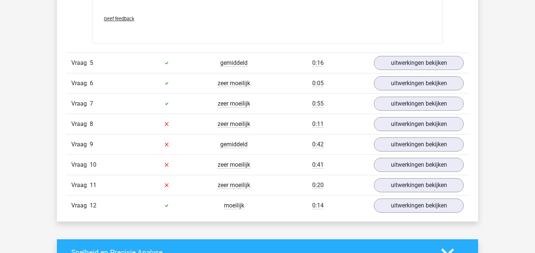
scroll to position [2082, 0]
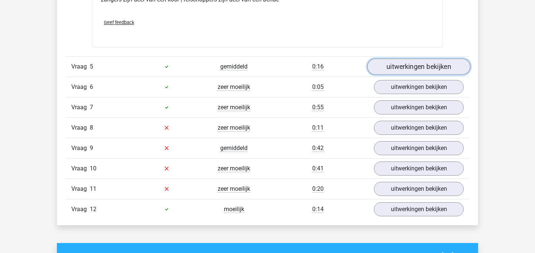
click at [422, 60] on link "uitwerkingen bekijken" at bounding box center [419, 66] width 103 height 16
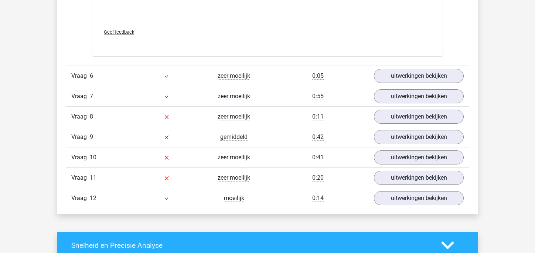
scroll to position [2536, 0]
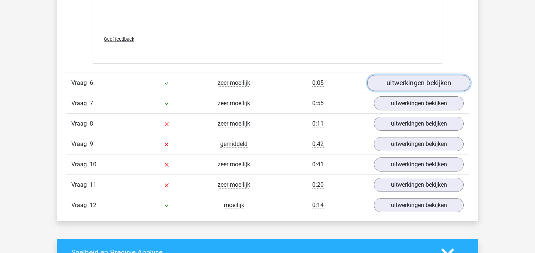
click at [416, 79] on link "uitwerkingen bekijken" at bounding box center [419, 83] width 103 height 16
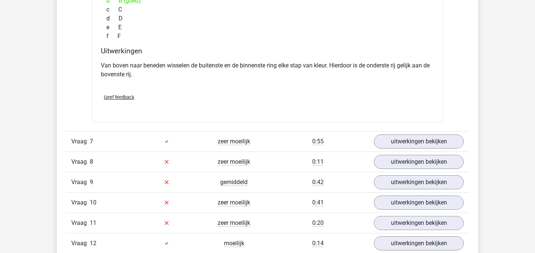
scroll to position [2811, 0]
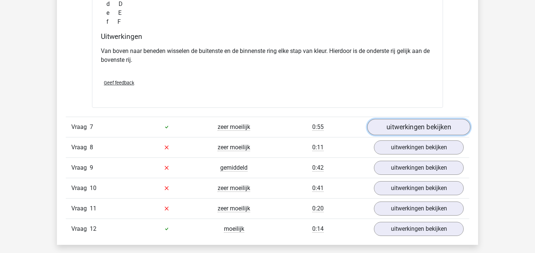
click at [407, 122] on link "uitwerkingen bekijken" at bounding box center [419, 127] width 103 height 16
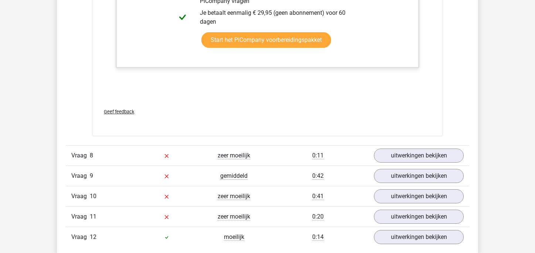
scroll to position [3470, 0]
click at [415, 149] on link "uitwerkingen bekijken" at bounding box center [419, 155] width 90 height 14
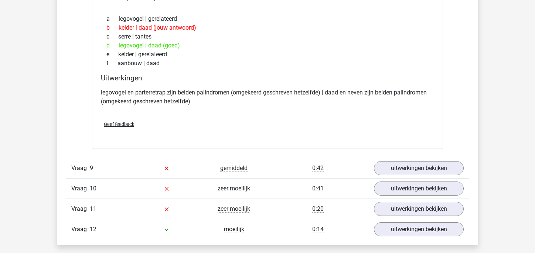
scroll to position [3654, 0]
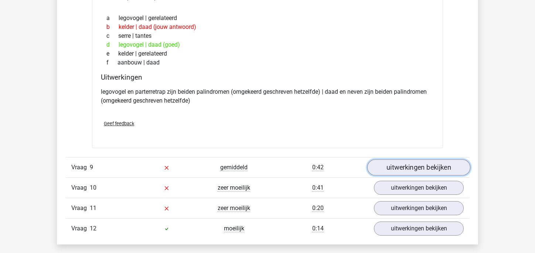
click at [398, 169] on link "uitwerkingen bekijken" at bounding box center [419, 167] width 103 height 16
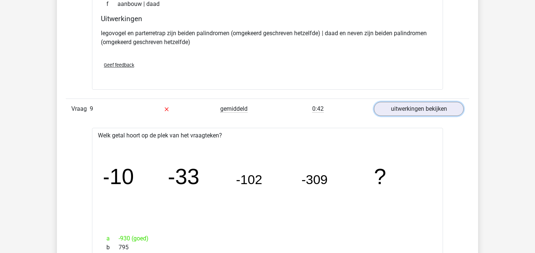
scroll to position [3712, 0]
click at [426, 101] on link "uitwerkingen bekijken" at bounding box center [419, 109] width 103 height 16
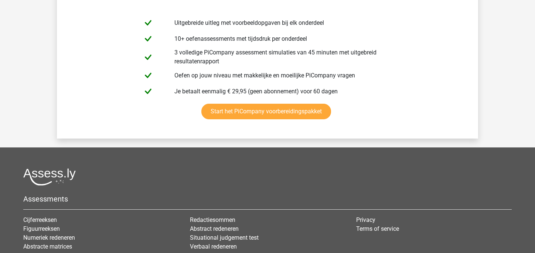
scroll to position [4349, 0]
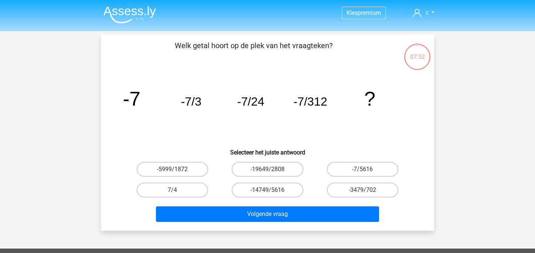
click at [132, 7] on img at bounding box center [130, 14] width 53 height 17
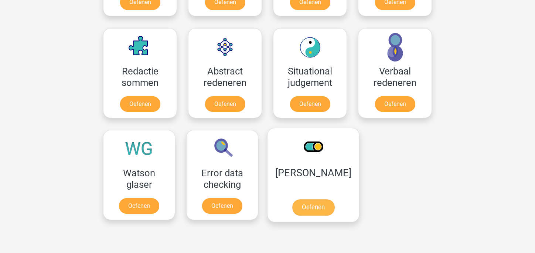
scroll to position [524, 0]
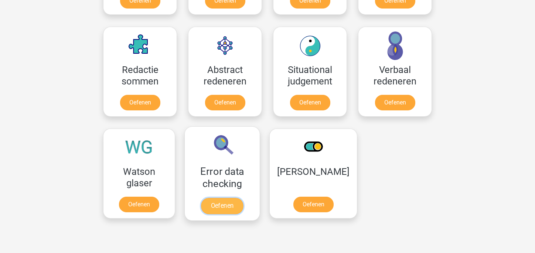
click at [231, 197] on link "Oefenen" at bounding box center [222, 205] width 42 height 16
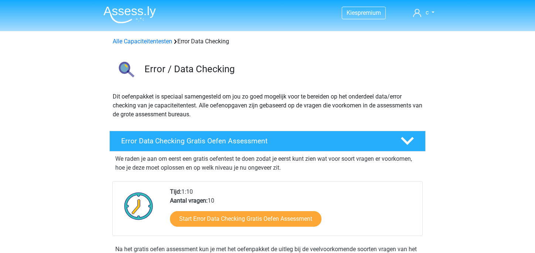
scroll to position [76, 0]
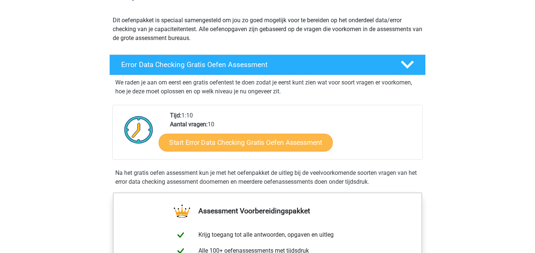
drag, startPoint x: 0, startPoint y: 0, endPoint x: 237, endPoint y: 138, distance: 274.1
click at [237, 138] on div "Start Error Data Checking Gratis Oefen Assessment" at bounding box center [293, 144] width 247 height 30
click at [237, 138] on link "Start Error Data Checking Gratis Oefen Assessment" at bounding box center [246, 142] width 175 height 18
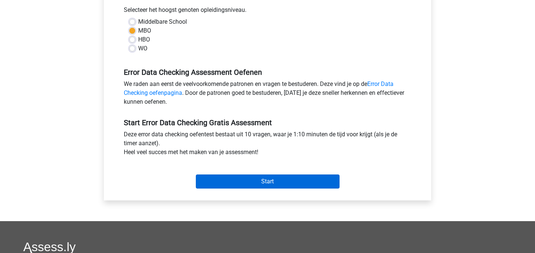
scroll to position [169, 0]
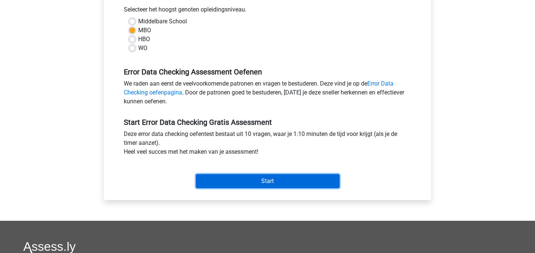
click at [243, 180] on input "Start" at bounding box center [268, 181] width 144 height 14
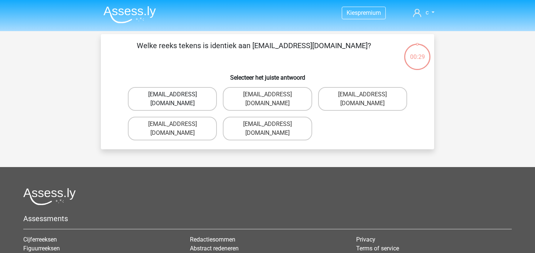
click at [197, 98] on label "[EMAIL_ADDRESS][DOMAIN_NAME]" at bounding box center [172, 99] width 89 height 24
click at [177, 98] on input "[EMAIL_ADDRESS][DOMAIN_NAME]" at bounding box center [175, 96] width 5 height 5
radio input "true"
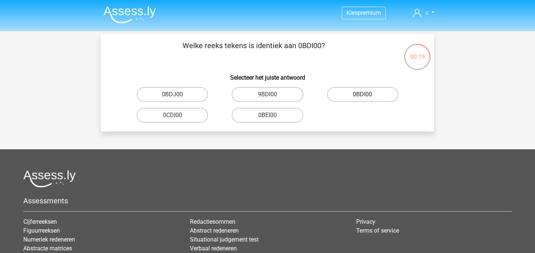
click at [358, 96] on label "0BDI00" at bounding box center [362, 94] width 71 height 15
click at [363, 96] on input "0BDI00" at bounding box center [365, 96] width 5 height 5
radio input "true"
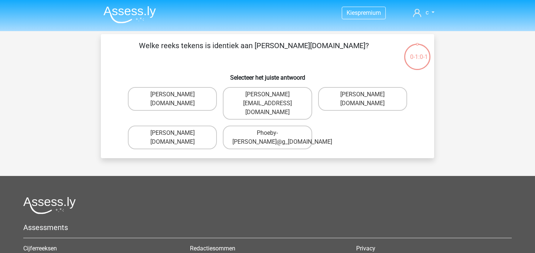
click at [187, 129] on label "Phoebe-Patterson@g_mail.gr" at bounding box center [172, 137] width 89 height 24
click at [177, 133] on input "Phoebe-Patterson@g_mail.gr" at bounding box center [175, 135] width 5 height 5
radio input "true"
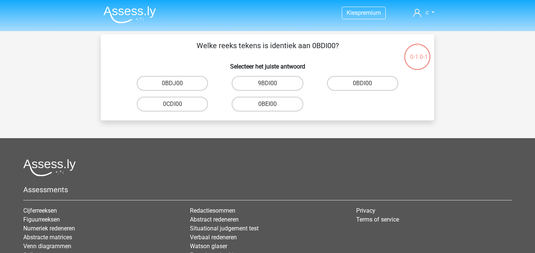
scroll to position [34, 0]
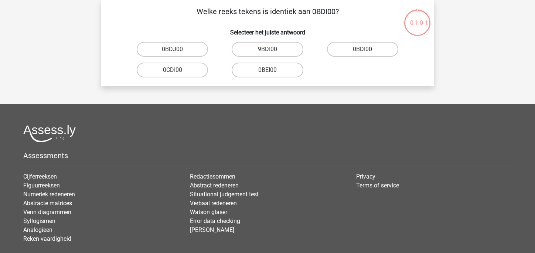
click at [187, 129] on div at bounding box center [267, 133] width 489 height 17
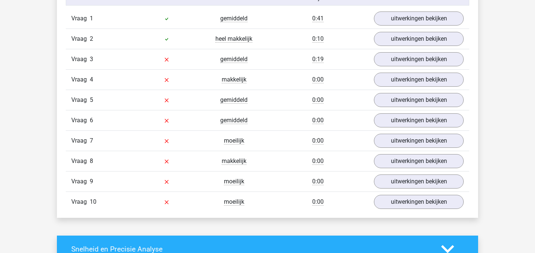
scroll to position [626, 0]
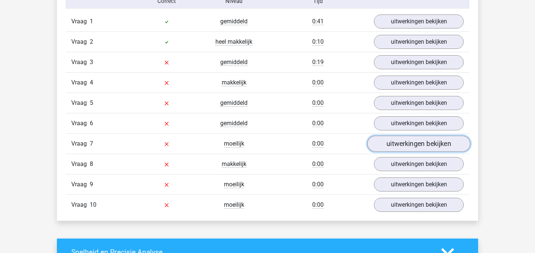
click at [399, 149] on link "uitwerkingen bekijken" at bounding box center [419, 144] width 103 height 16
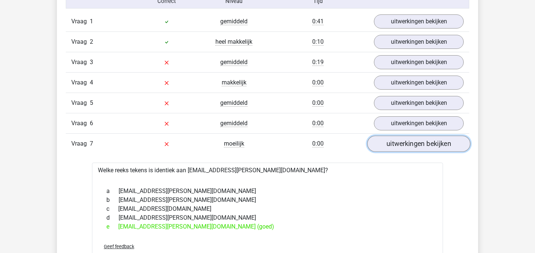
click at [399, 149] on link "uitwerkingen bekijken" at bounding box center [419, 144] width 103 height 16
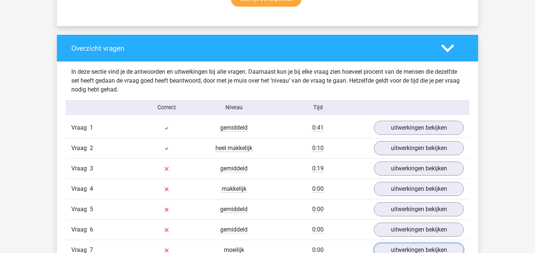
scroll to position [522, 0]
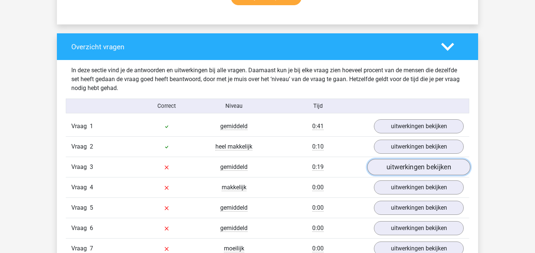
click at [393, 163] on link "uitwerkingen bekijken" at bounding box center [419, 167] width 103 height 16
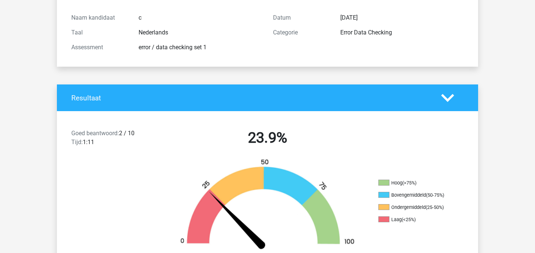
scroll to position [0, 0]
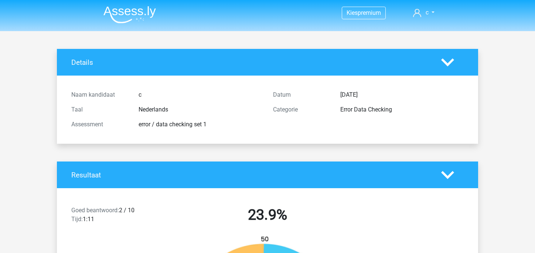
click at [111, 13] on img at bounding box center [130, 14] width 53 height 17
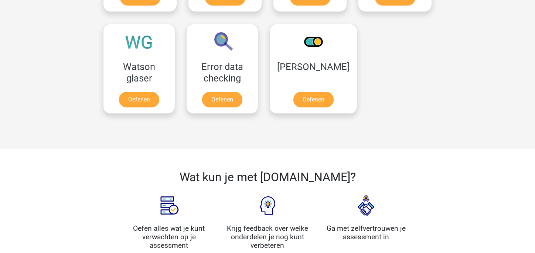
scroll to position [623, 0]
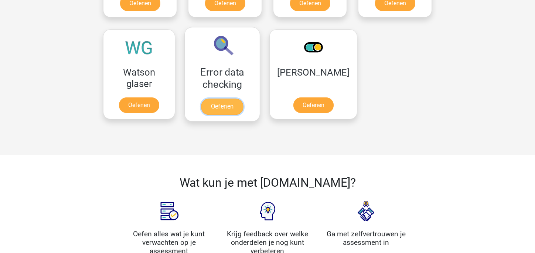
click at [220, 102] on link "Oefenen" at bounding box center [222, 106] width 42 height 16
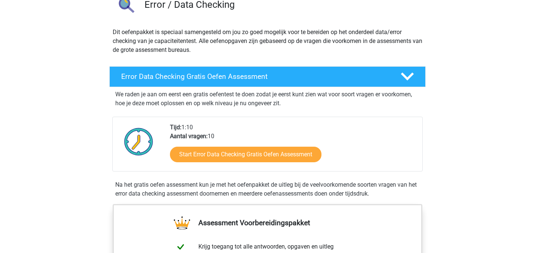
scroll to position [78, 0]
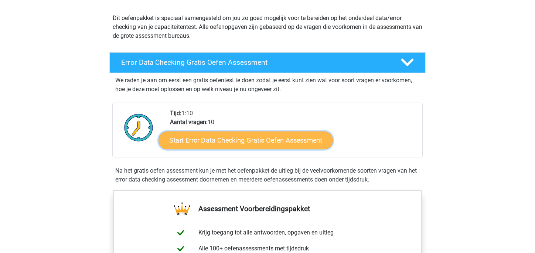
click at [221, 136] on link "Start Error Data Checking Gratis Oefen Assessment" at bounding box center [246, 140] width 175 height 18
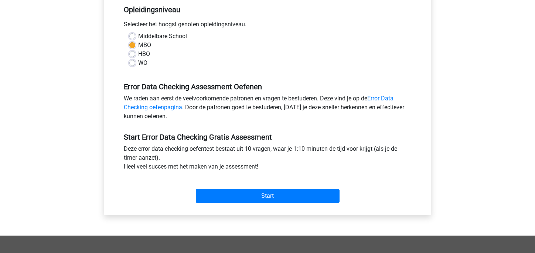
scroll to position [168, 0]
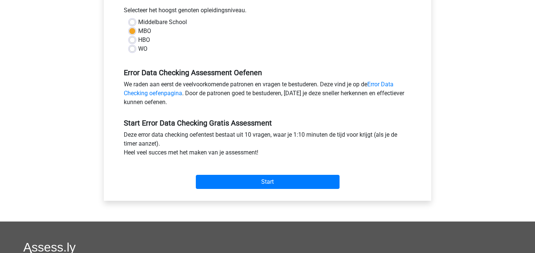
click at [236, 172] on div "Start" at bounding box center [267, 176] width 299 height 26
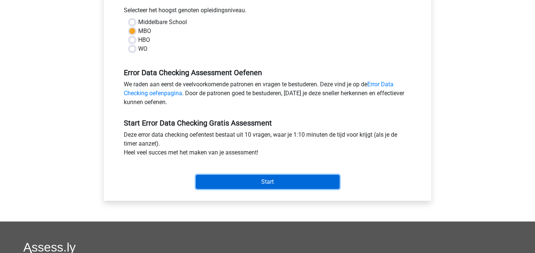
click at [237, 178] on input "Start" at bounding box center [268, 182] width 144 height 14
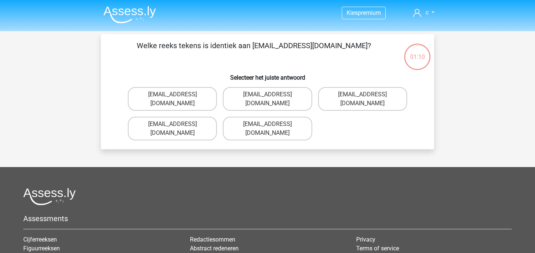
scroll to position [1, 0]
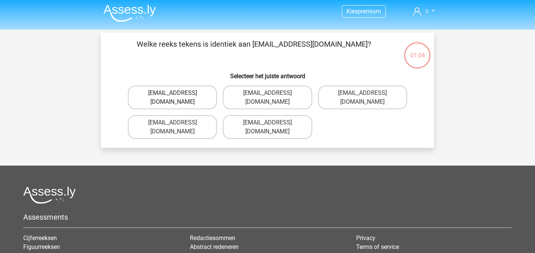
click at [180, 95] on label "[EMAIL_ADDRESS][DOMAIN_NAME]" at bounding box center [172, 97] width 89 height 24
click at [177, 95] on input "[EMAIL_ADDRESS][DOMAIN_NAME]" at bounding box center [175, 95] width 5 height 5
radio input "true"
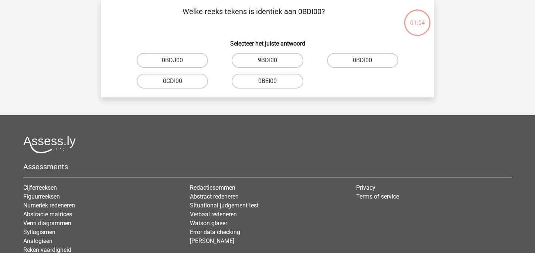
scroll to position [0, 0]
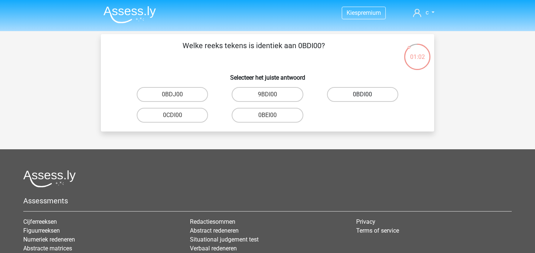
click at [371, 98] on label "0BDI00" at bounding box center [362, 94] width 71 height 15
click at [368, 98] on input "0BDI00" at bounding box center [365, 96] width 5 height 5
radio input "true"
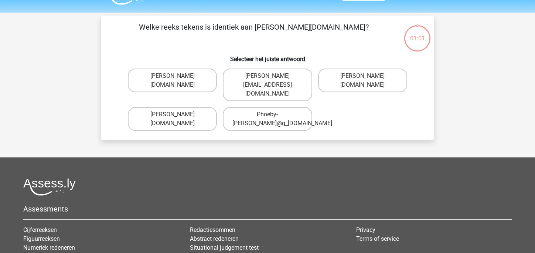
scroll to position [18, 0]
click at [179, 113] on label "Phoebe-Patterson@g_mail.gr" at bounding box center [172, 119] width 89 height 24
click at [177, 115] on input "Phoebe-Patterson@g_mail.gr" at bounding box center [175, 117] width 5 height 5
radio input "true"
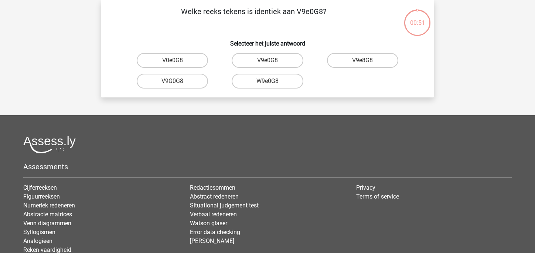
scroll to position [0, 0]
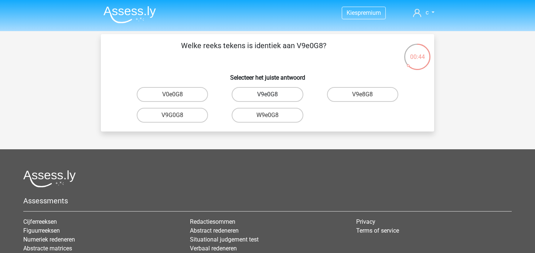
click at [278, 98] on label "V9e0G8" at bounding box center [267, 94] width 71 height 15
click at [272, 98] on input "V9e0G8" at bounding box center [270, 96] width 5 height 5
radio input "true"
click at [278, 118] on label "91051S" at bounding box center [267, 115] width 71 height 15
click at [272, 118] on input "91051S" at bounding box center [270, 117] width 5 height 5
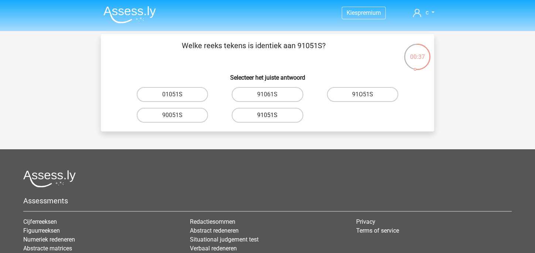
radio input "true"
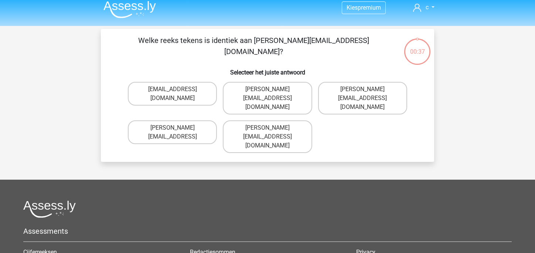
scroll to position [5, 0]
click at [263, 92] on label "Connor.Paterson@mailme.com" at bounding box center [267, 98] width 89 height 33
click at [268, 92] on input "Connor.Paterson@mailme.com" at bounding box center [270, 91] width 5 height 5
radio input "true"
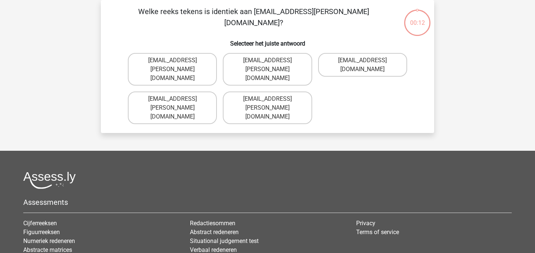
scroll to position [0, 0]
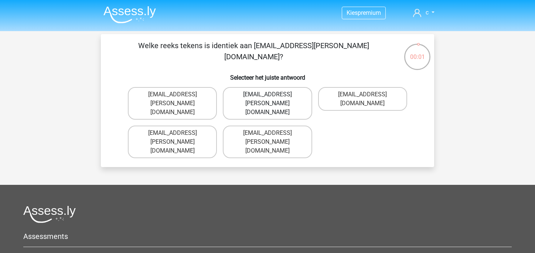
click at [284, 92] on label "Ava-Carroll@mailme.com.uk" at bounding box center [267, 103] width 89 height 33
click at [272, 94] on input "Ava-Carroll@mailme.com.uk" at bounding box center [270, 96] width 5 height 5
radio input "true"
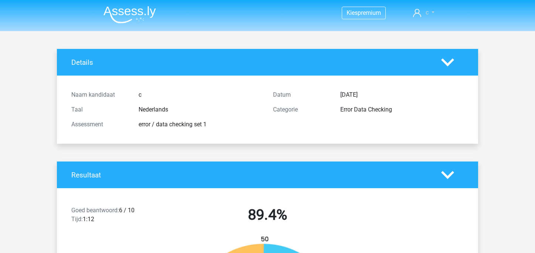
click at [429, 12] on link "c" at bounding box center [423, 12] width 27 height 9
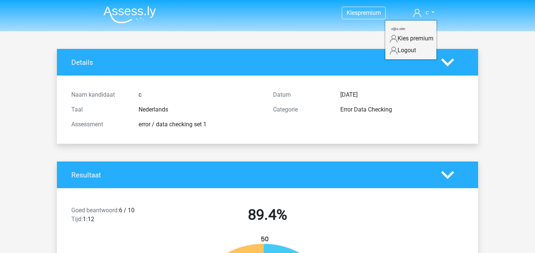
click at [120, 16] on img at bounding box center [130, 14] width 53 height 17
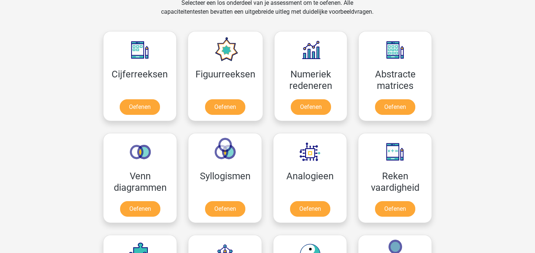
scroll to position [315, 0]
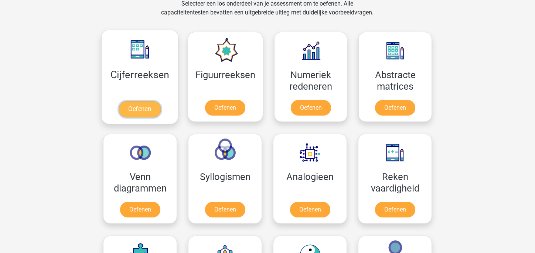
click at [135, 101] on link "Oefenen" at bounding box center [140, 109] width 42 height 16
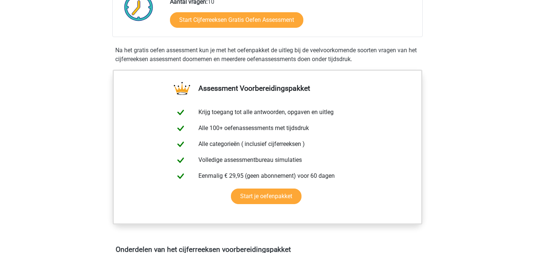
scroll to position [208, 0]
